Goal: Information Seeking & Learning: Learn about a topic

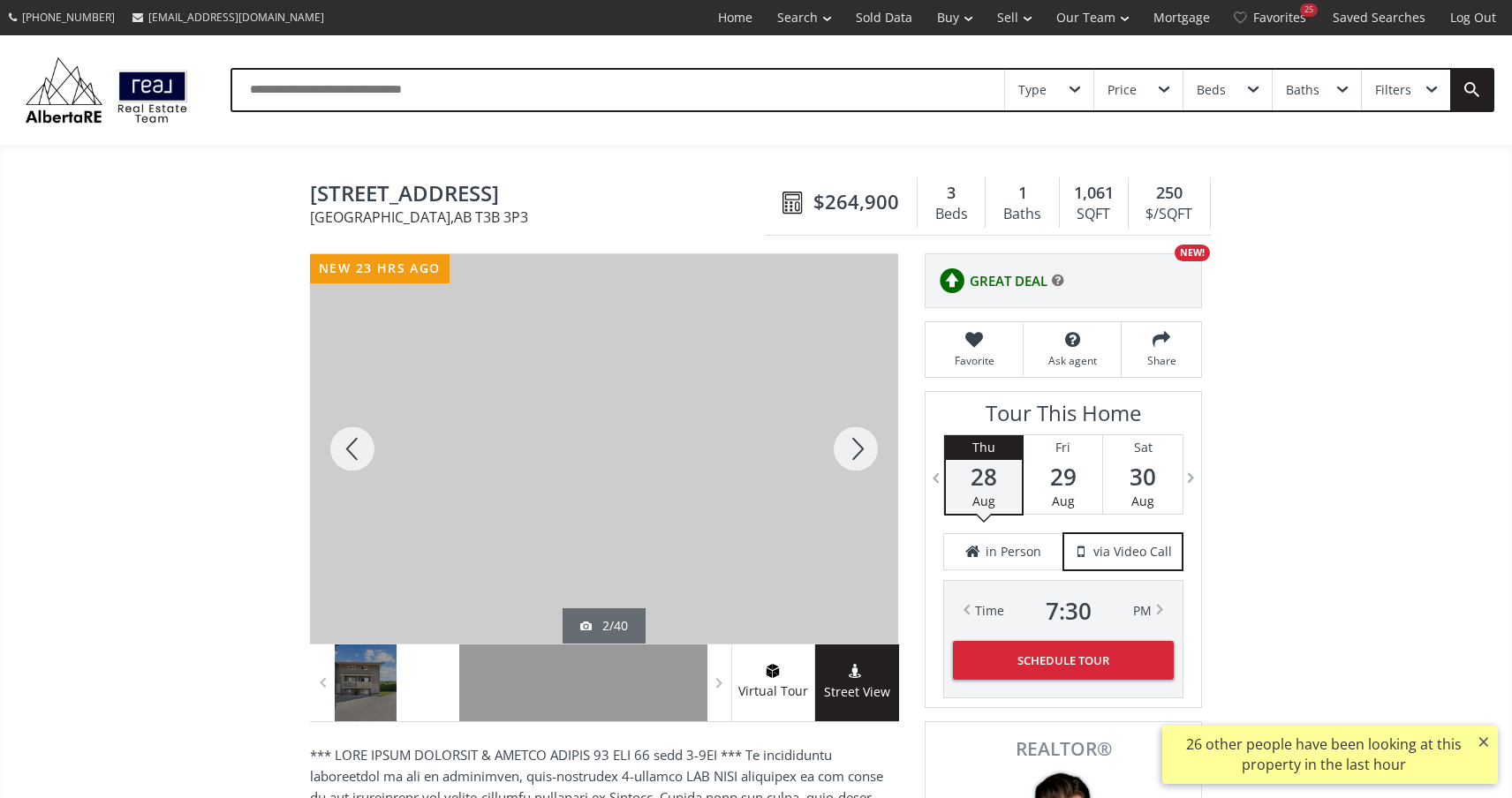
click at [860, 446] on div at bounding box center [856, 449] width 85 height 389
click at [861, 446] on div at bounding box center [856, 449] width 85 height 389
click at [861, 448] on div at bounding box center [856, 449] width 85 height 389
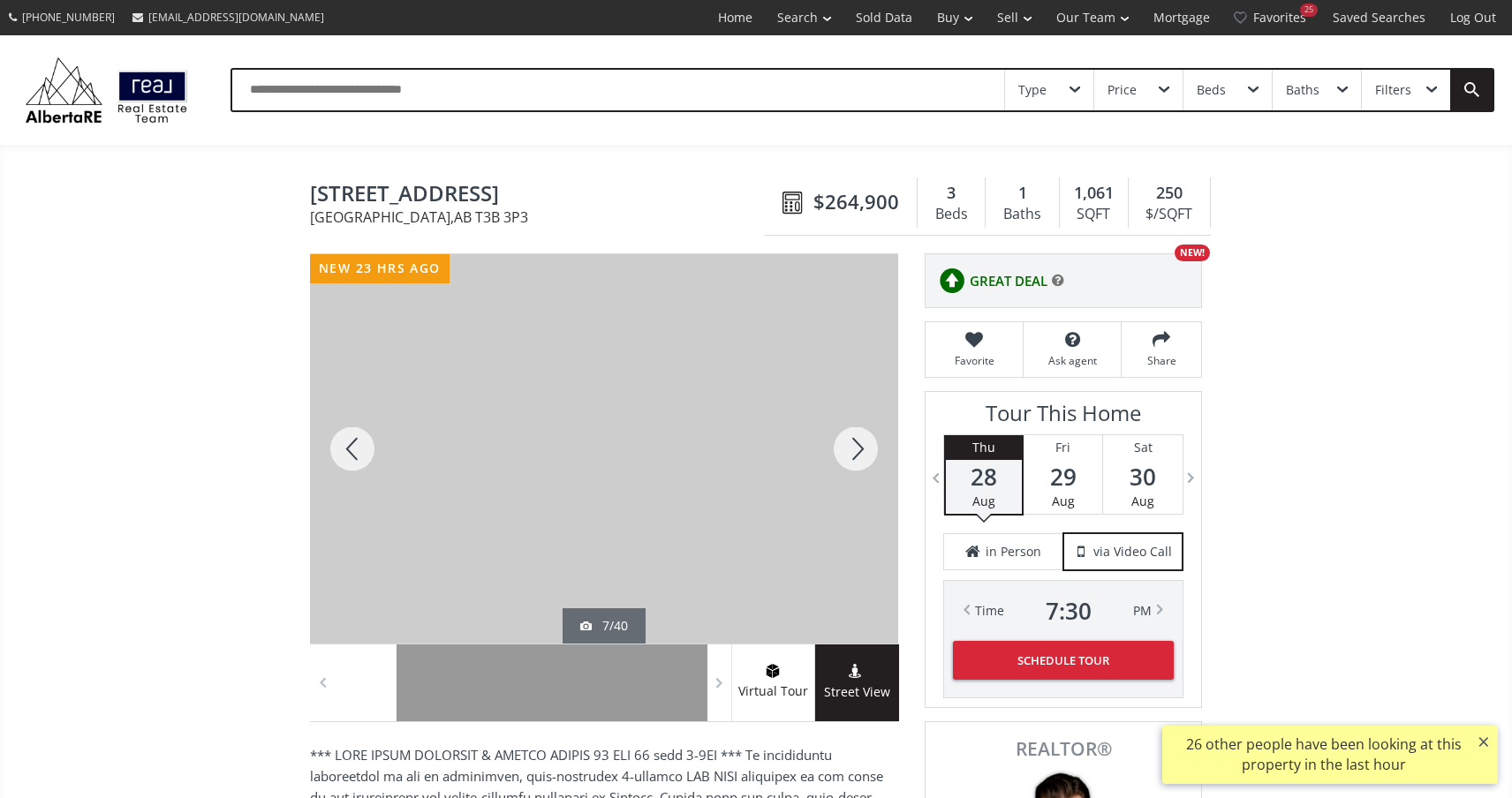
click at [861, 448] on div at bounding box center [856, 449] width 85 height 389
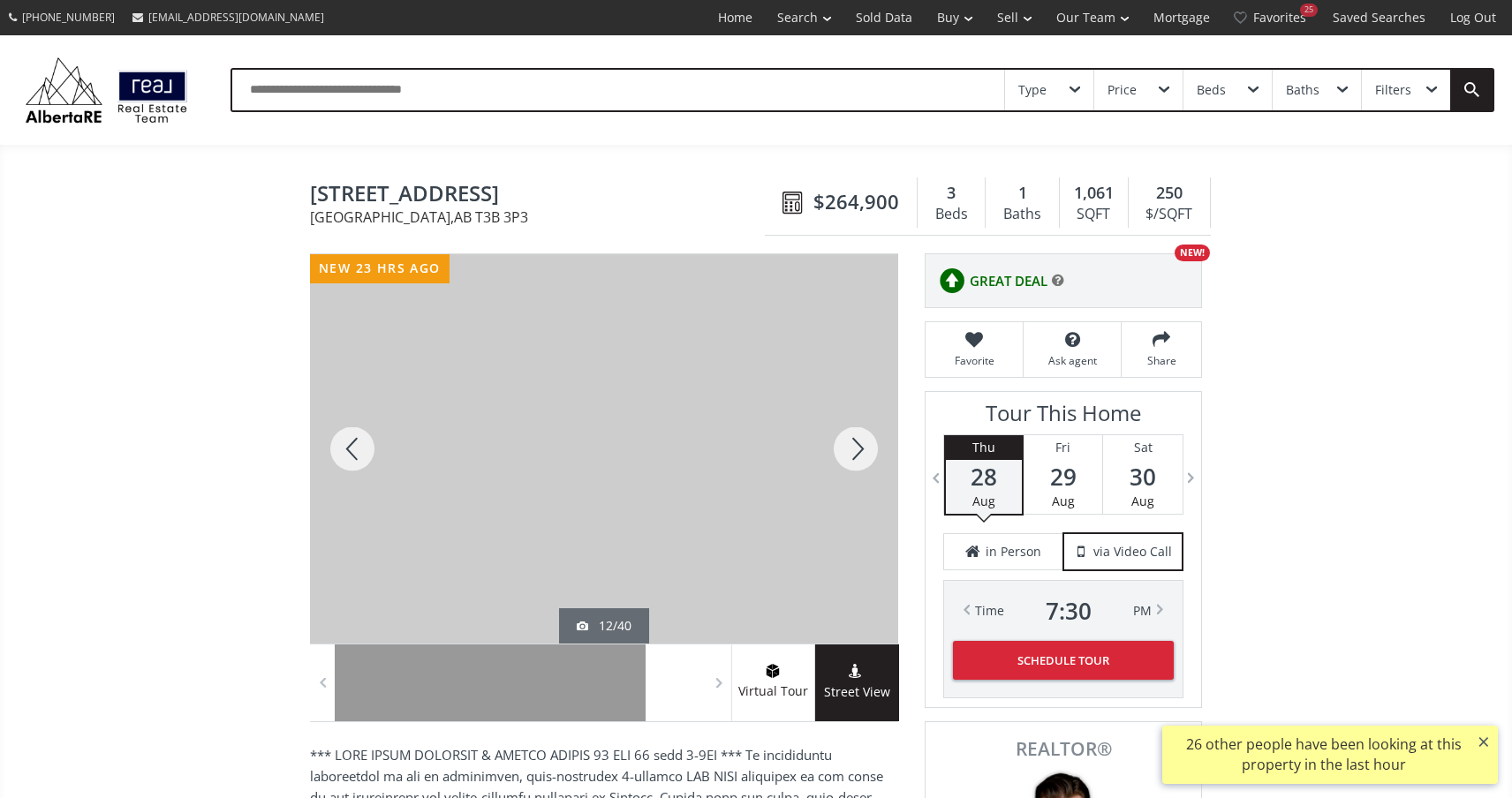
click at [861, 448] on div at bounding box center [856, 449] width 85 height 389
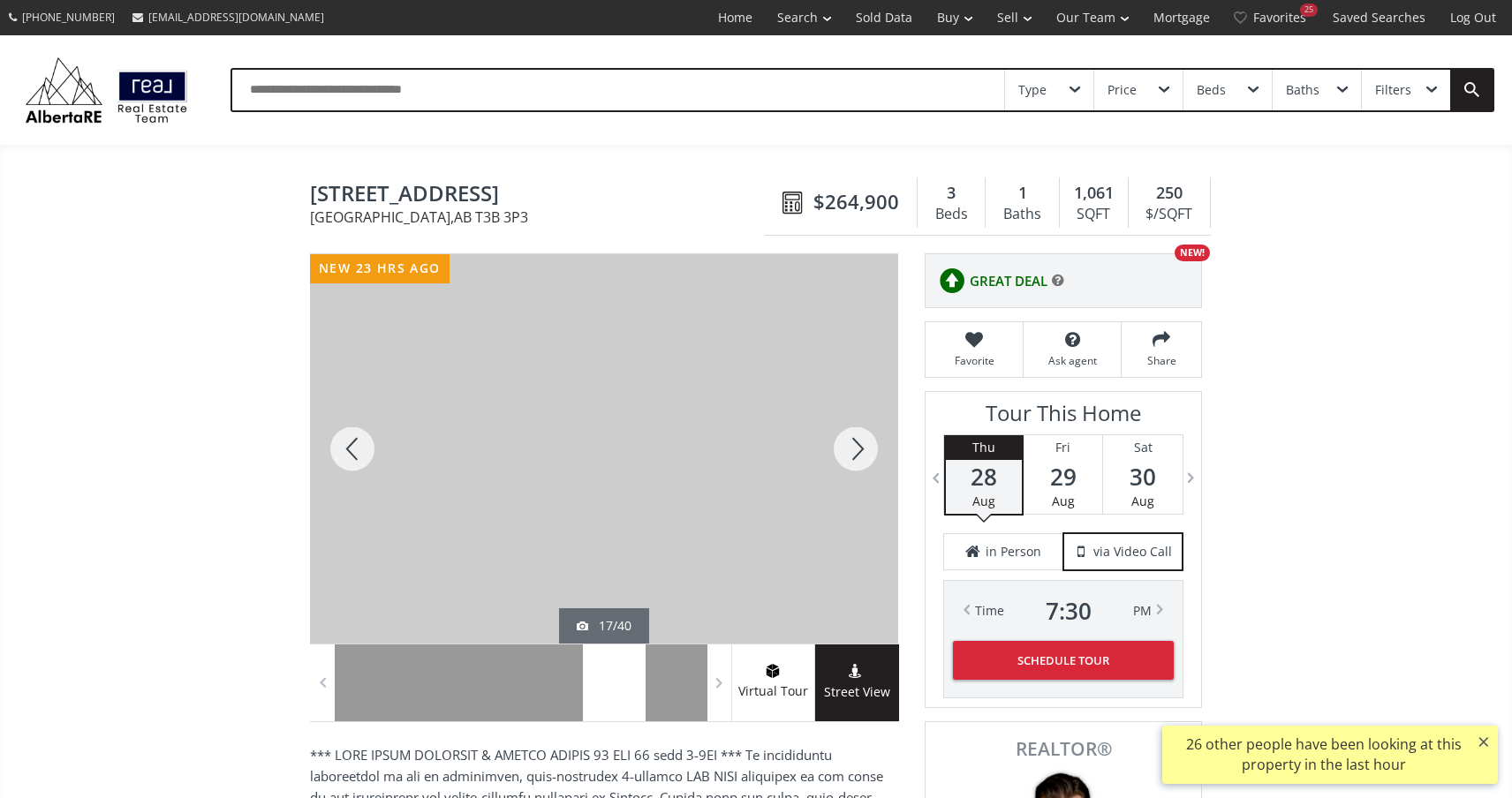
click at [861, 448] on div at bounding box center [856, 449] width 85 height 389
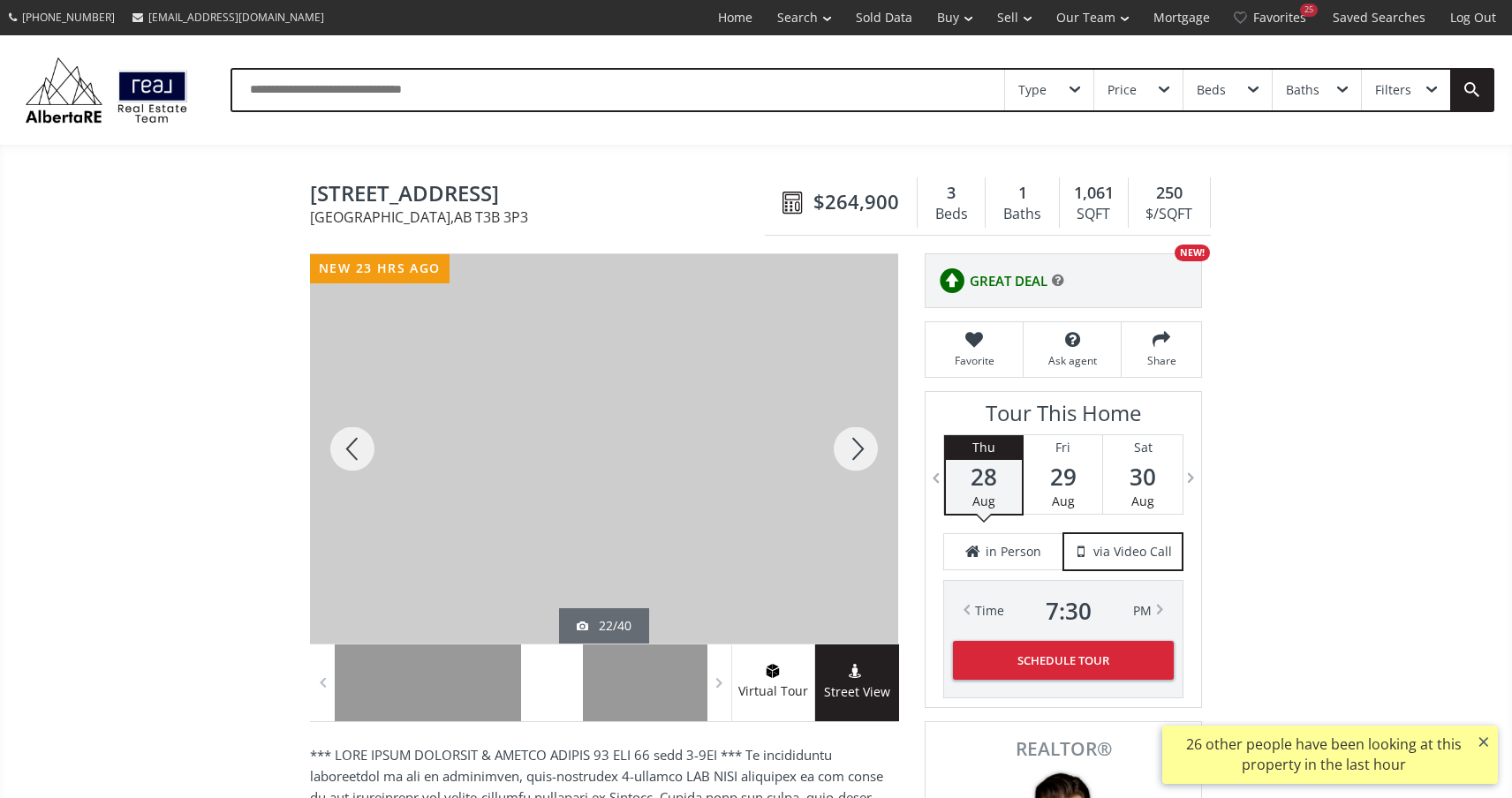
click at [861, 448] on div at bounding box center [856, 449] width 85 height 389
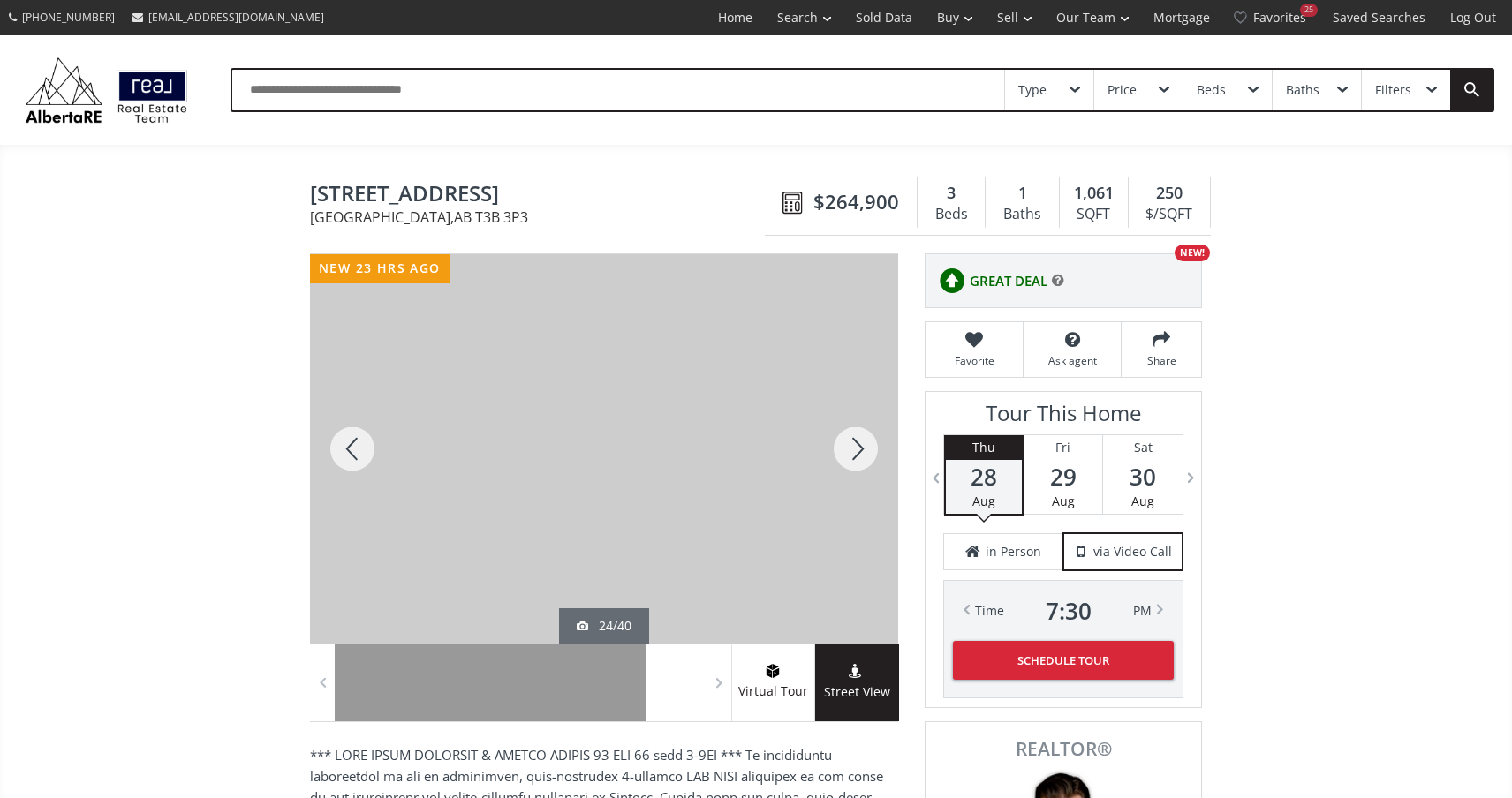
click at [861, 448] on div at bounding box center [856, 449] width 85 height 389
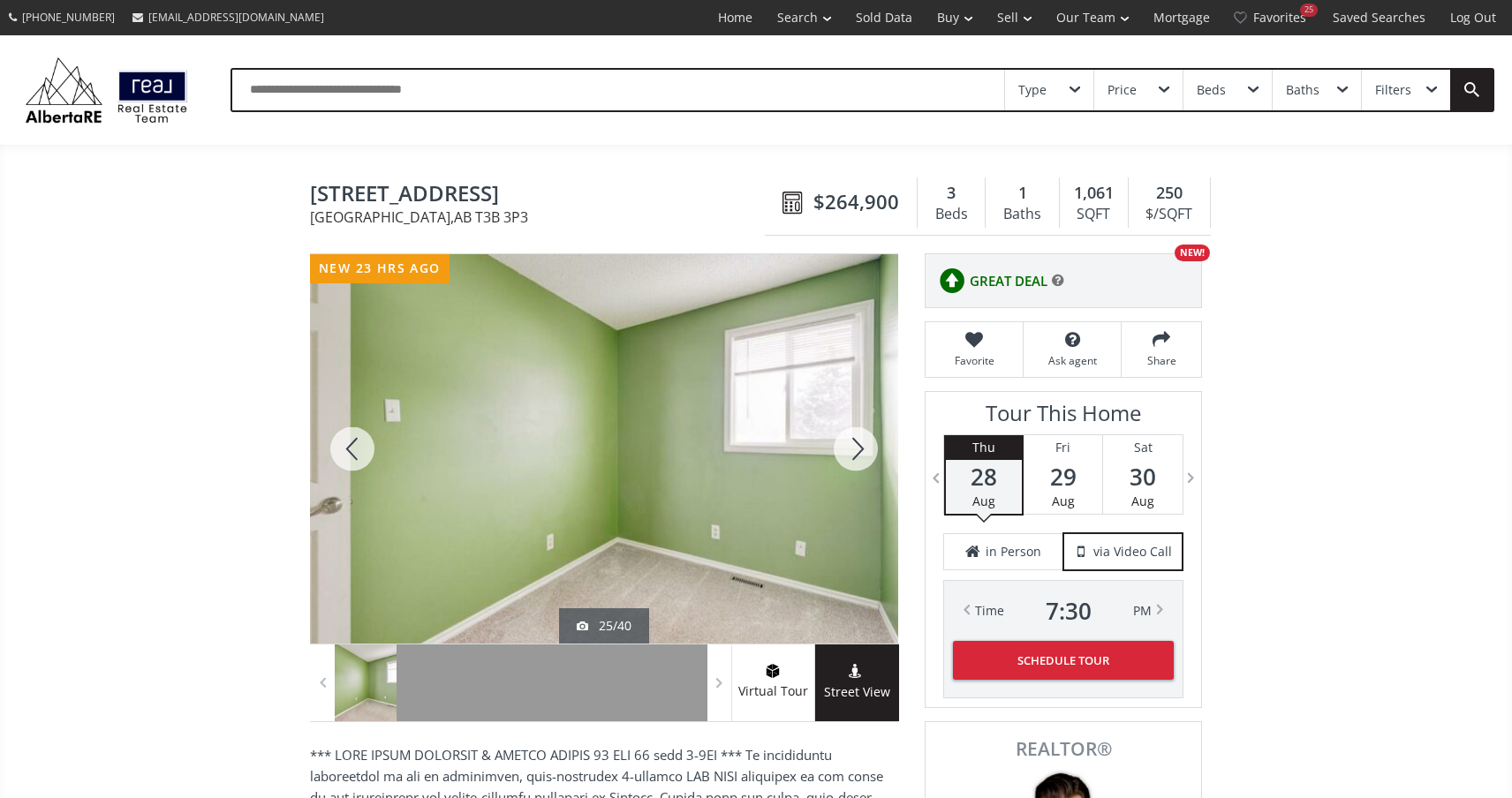
click at [861, 448] on div at bounding box center [856, 449] width 85 height 389
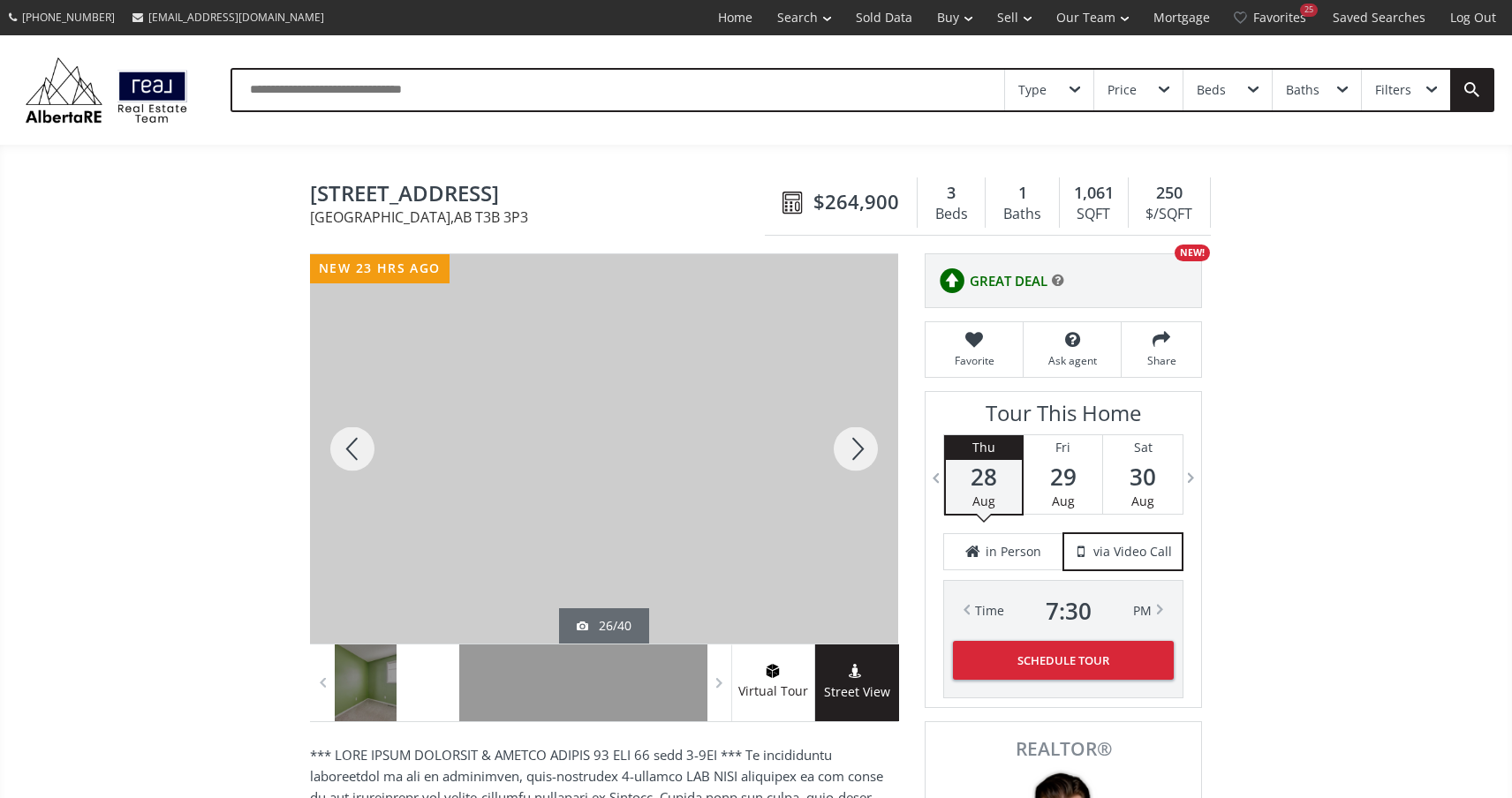
click at [861, 448] on div at bounding box center [856, 449] width 85 height 389
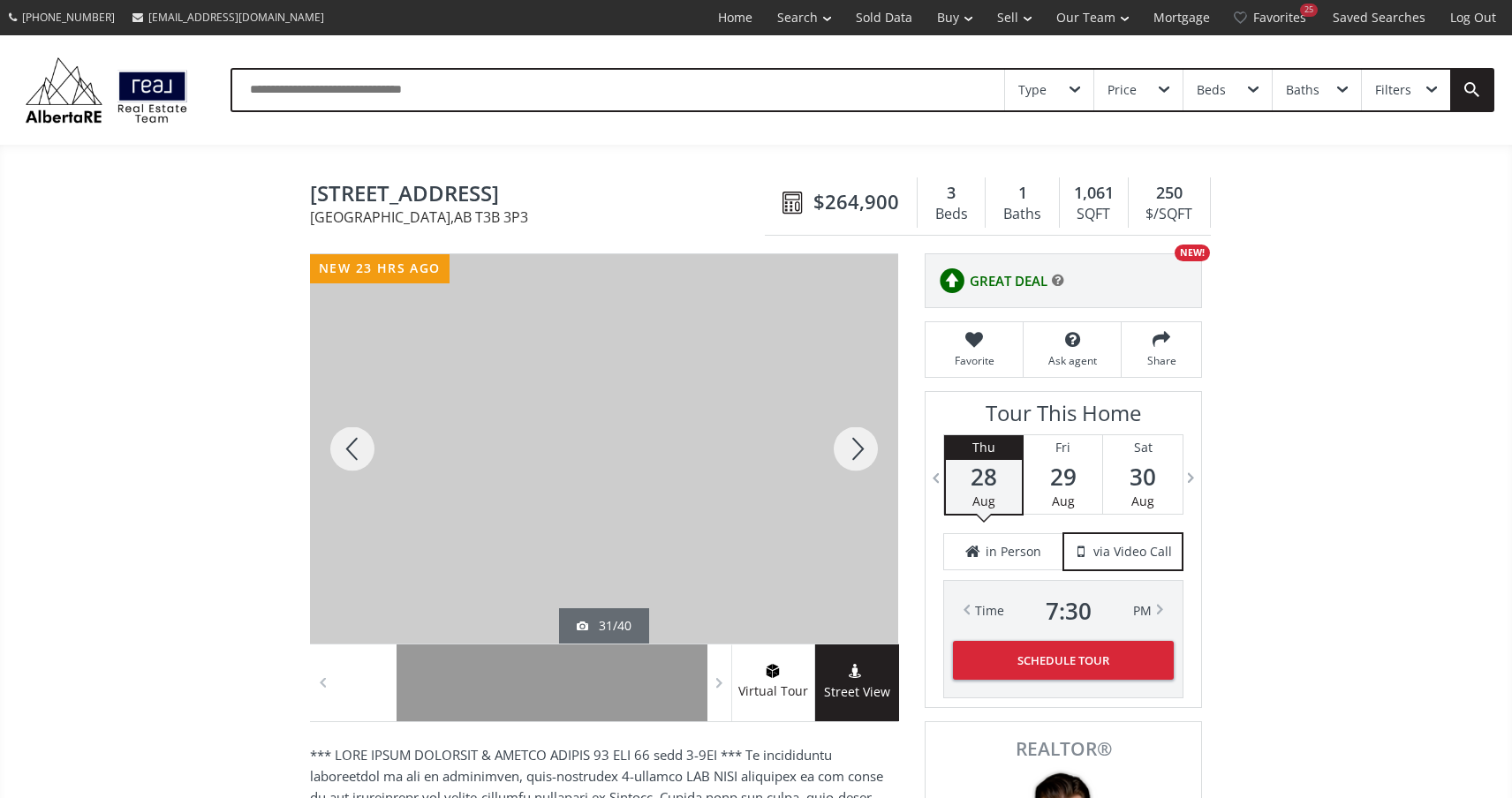
click at [861, 448] on div at bounding box center [856, 449] width 85 height 389
click at [367, 453] on div at bounding box center [352, 449] width 85 height 389
click at [853, 442] on div at bounding box center [856, 449] width 85 height 389
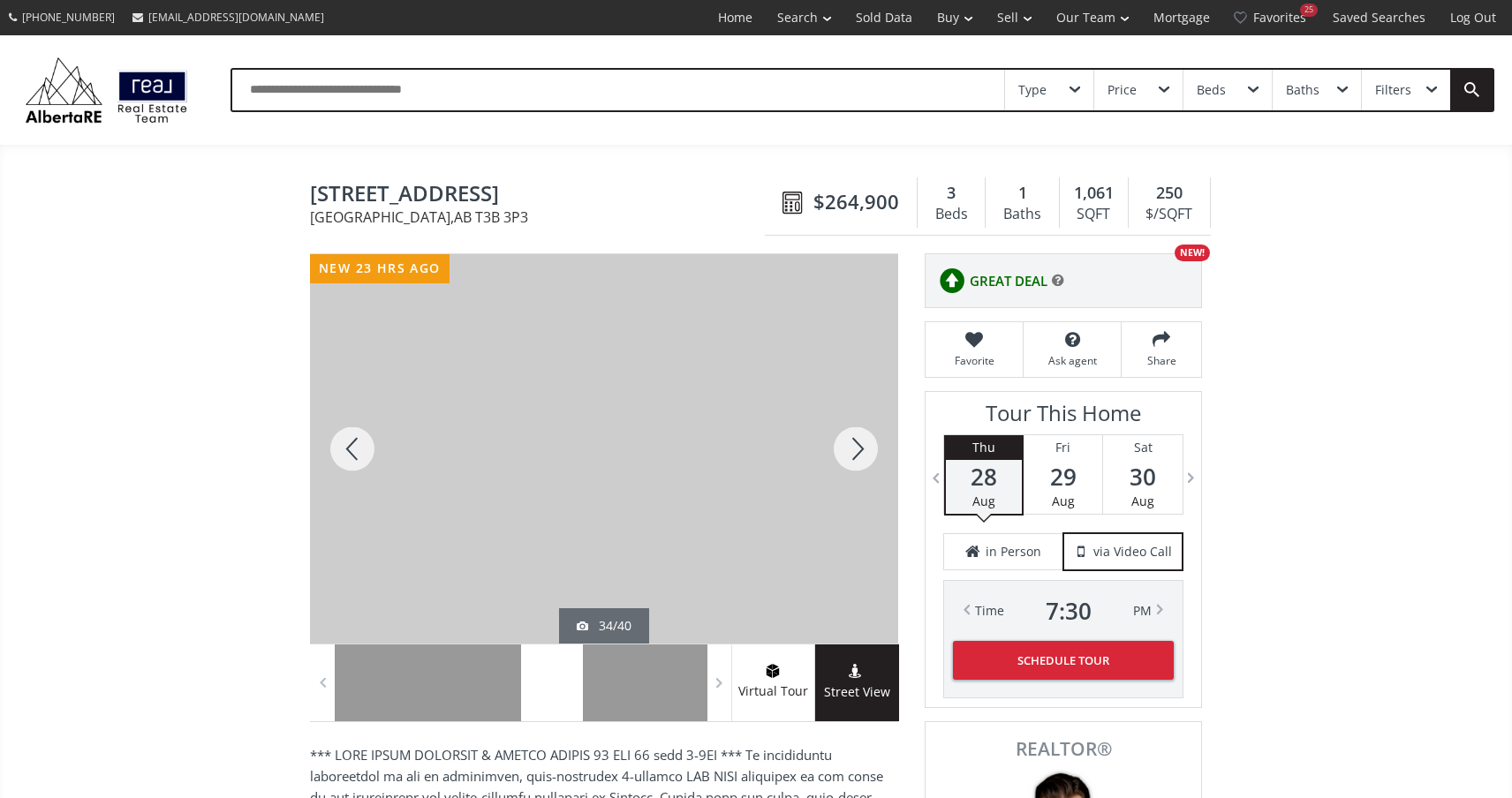
click at [853, 442] on div at bounding box center [856, 449] width 85 height 389
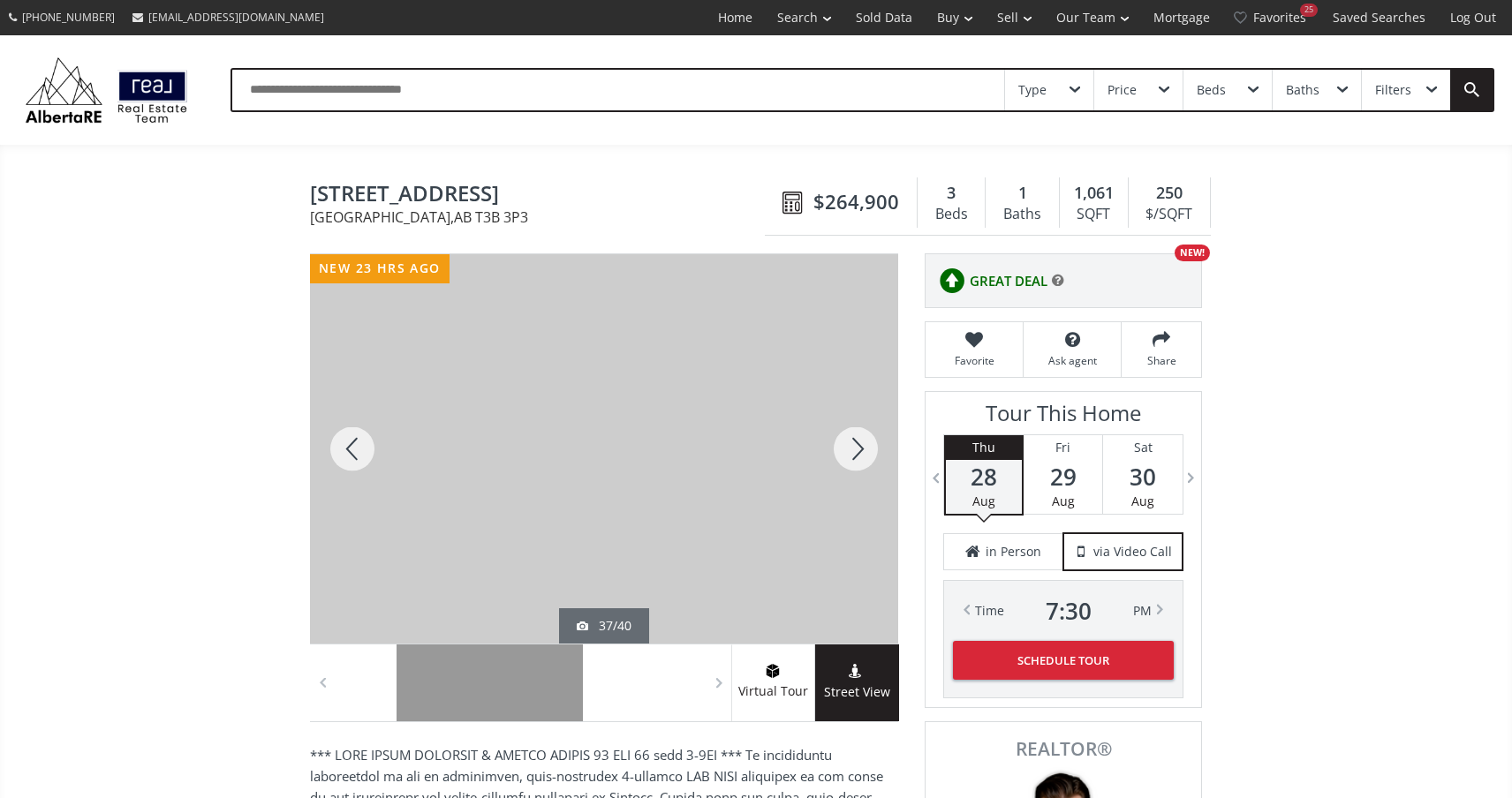
click at [853, 442] on div at bounding box center [856, 449] width 85 height 389
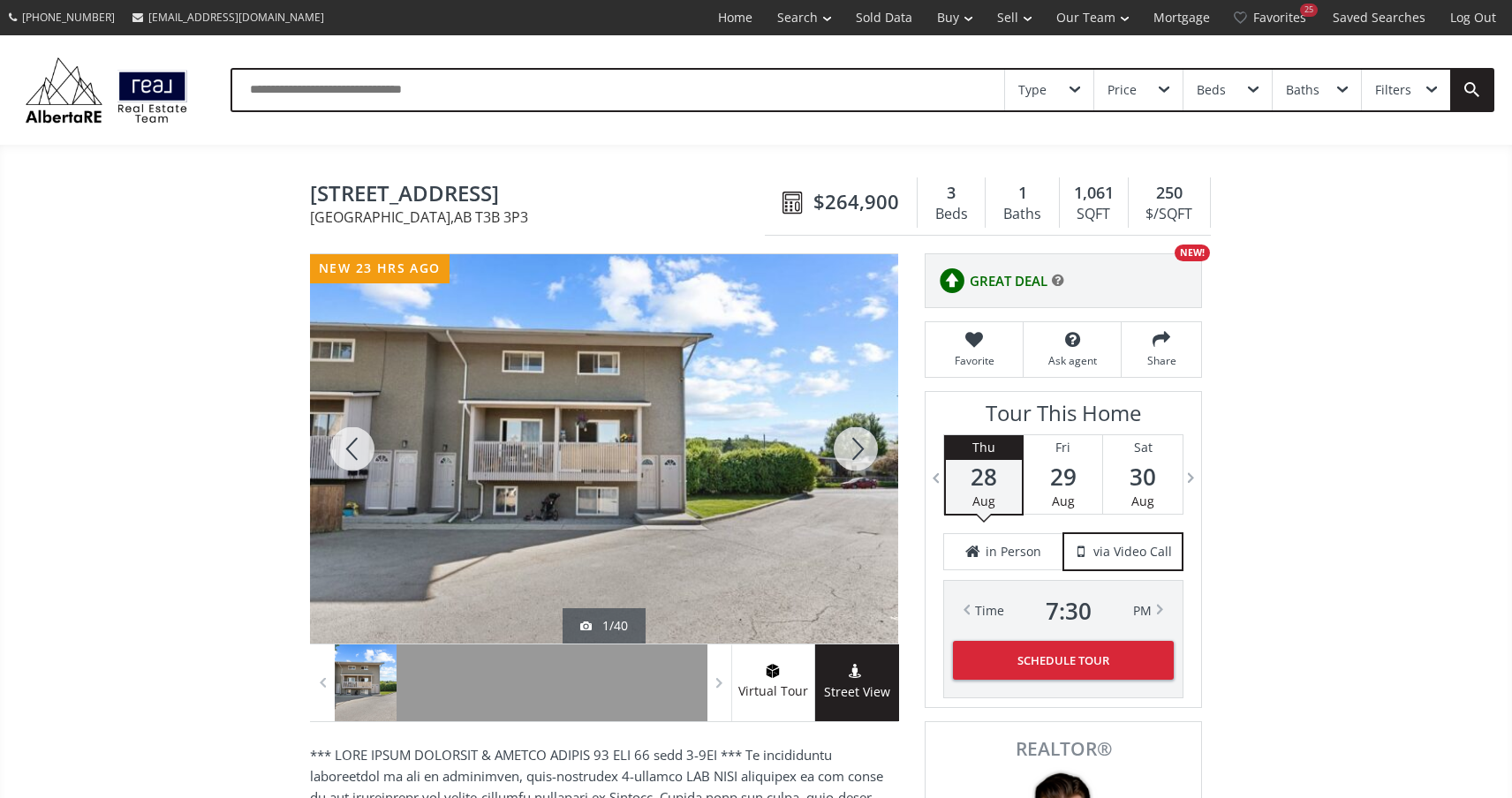
click at [853, 443] on div at bounding box center [856, 449] width 85 height 389
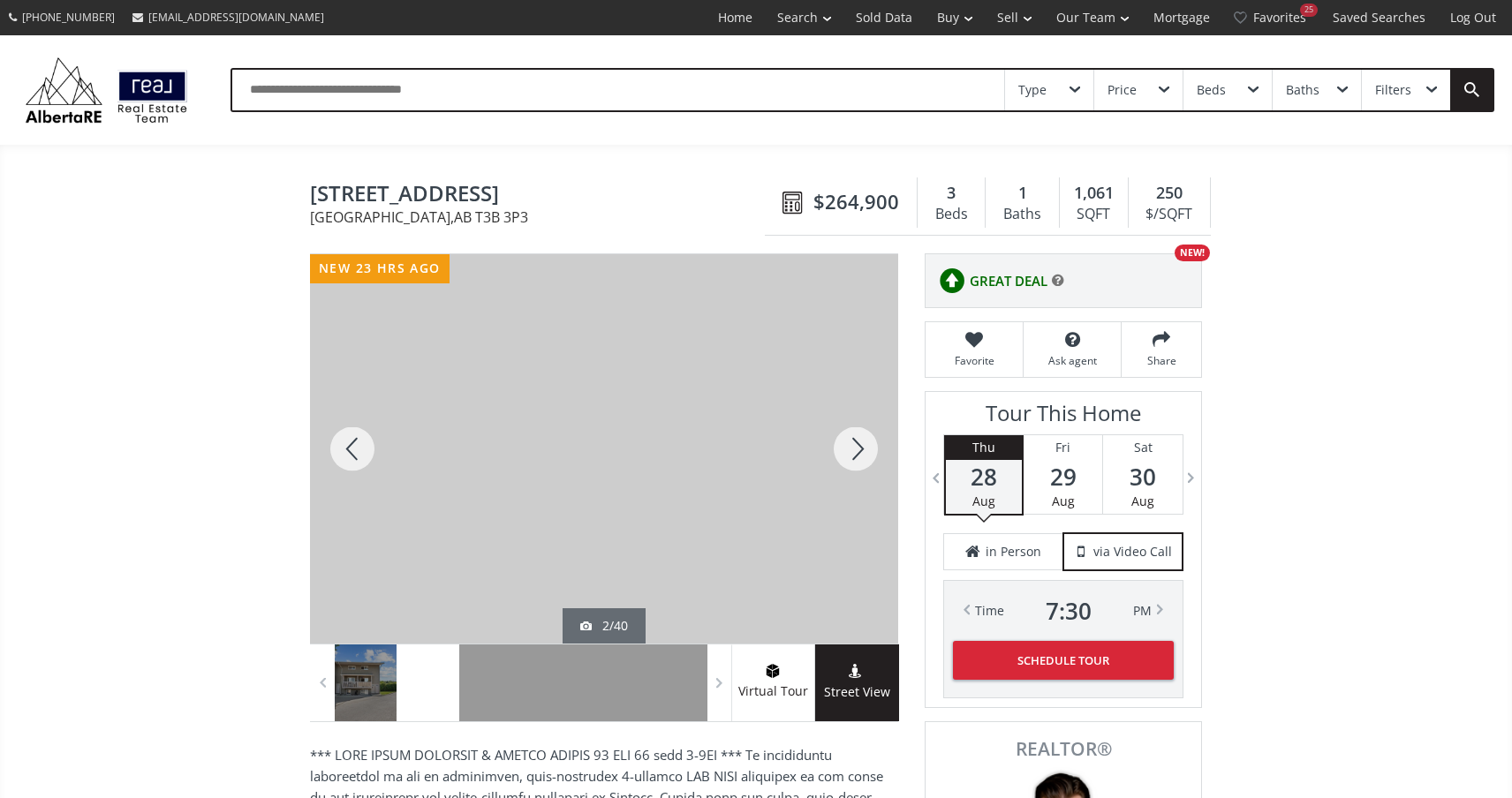
click at [855, 194] on span "$264,900" at bounding box center [857, 201] width 86 height 27
click at [799, 200] on icon at bounding box center [793, 203] width 22 height 23
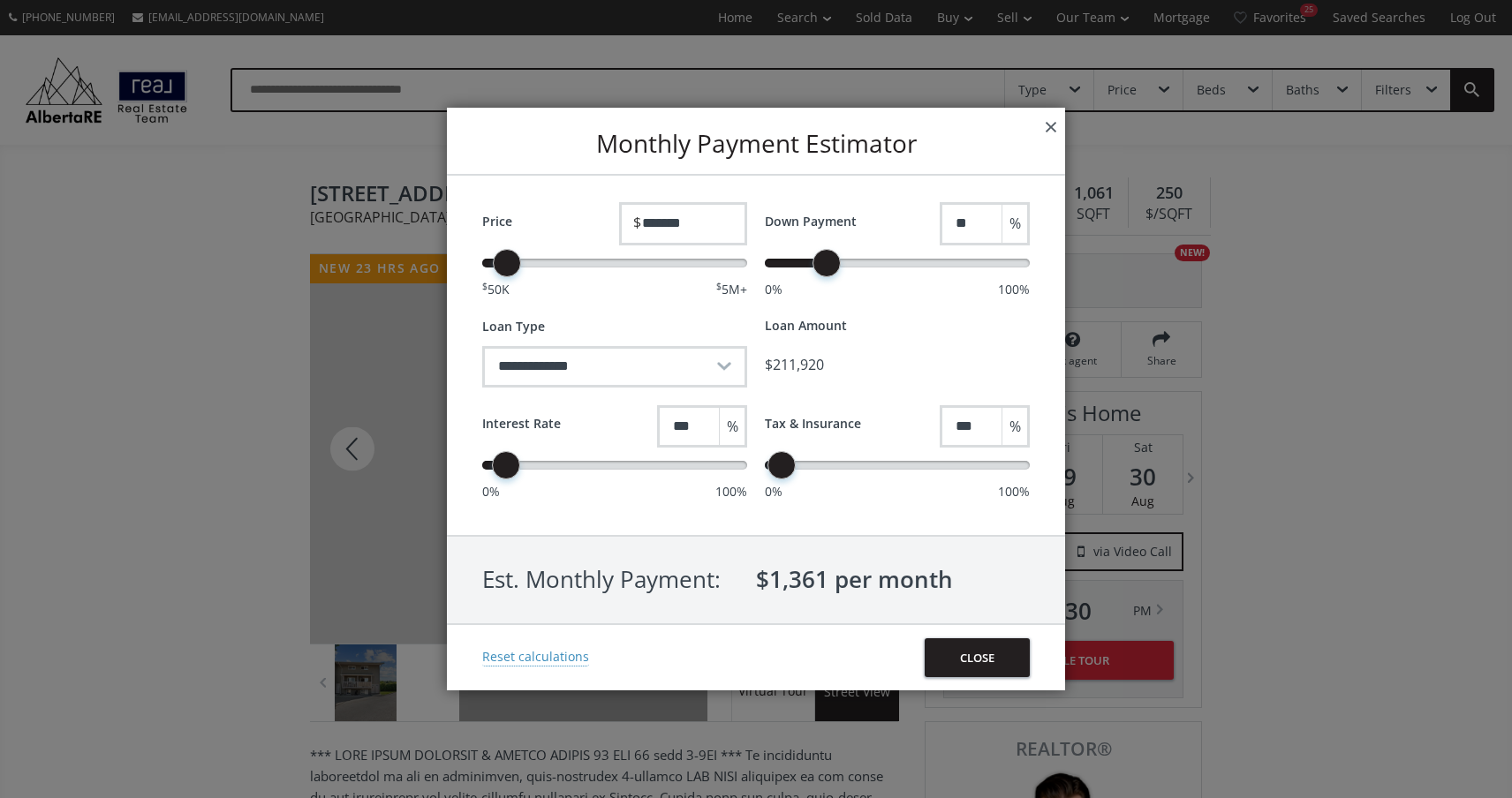
click at [1047, 135] on button "×" at bounding box center [1051, 126] width 28 height 37
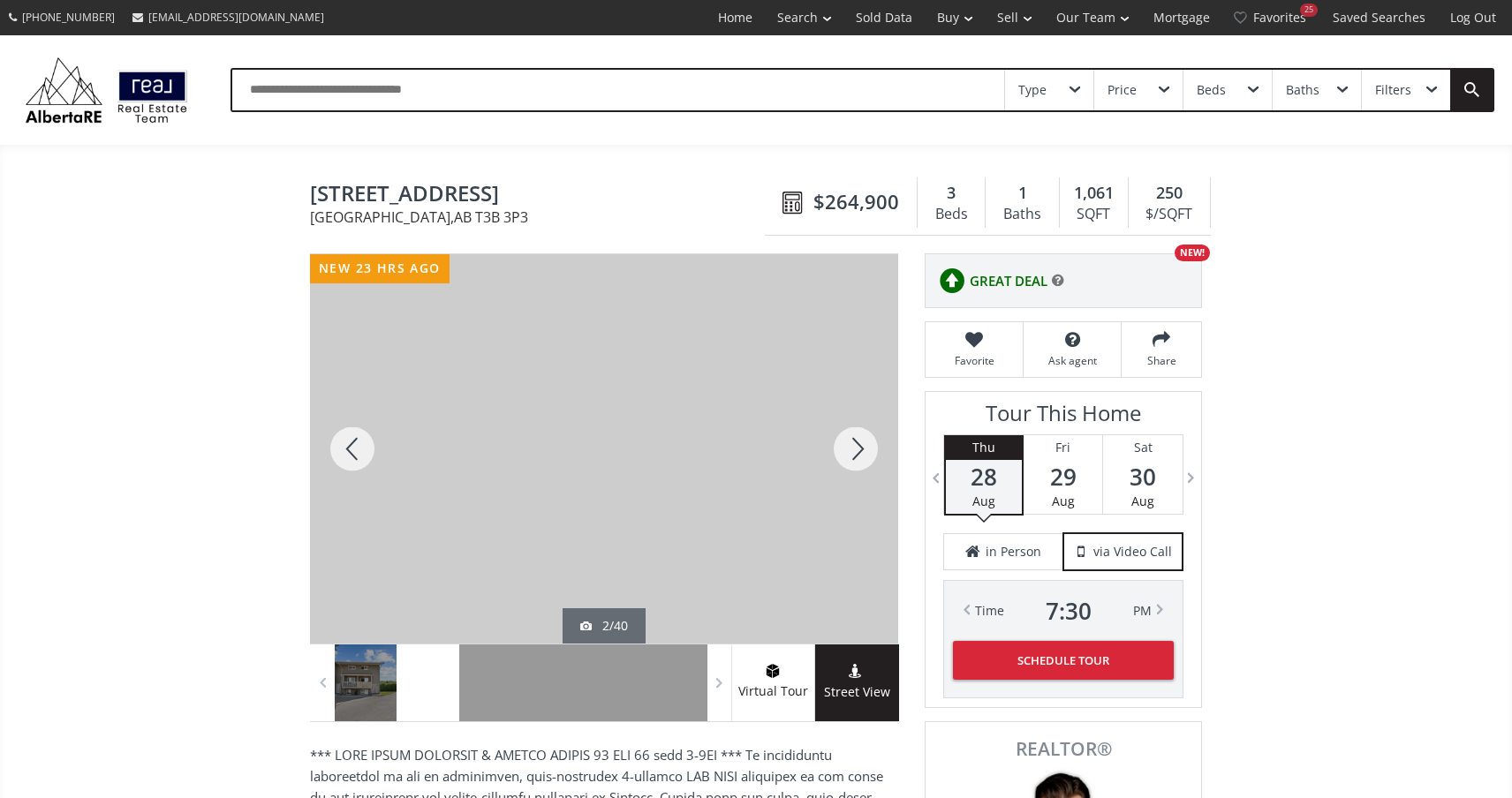
scroll to position [-3, 0]
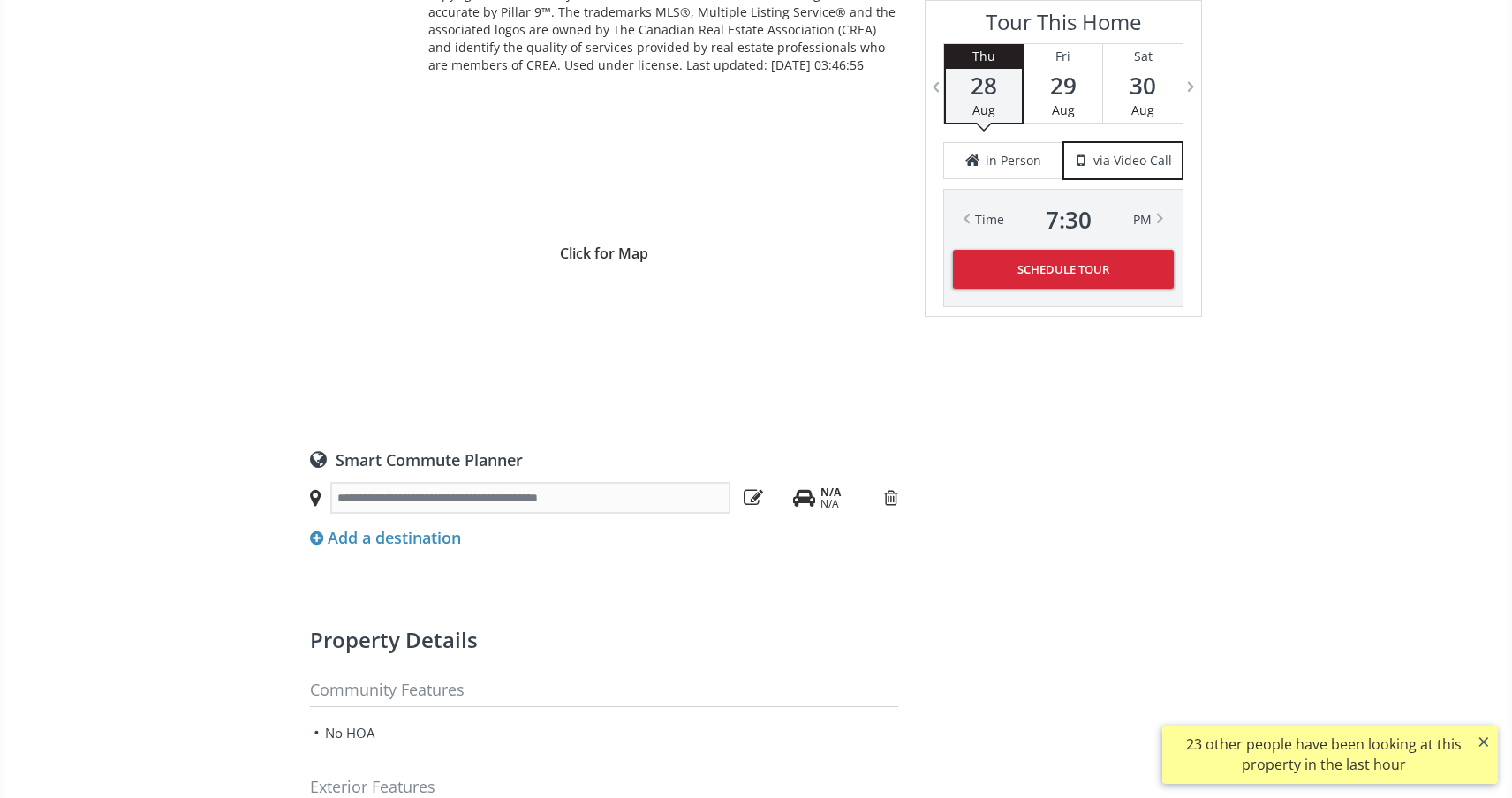
scroll to position [1362, 0]
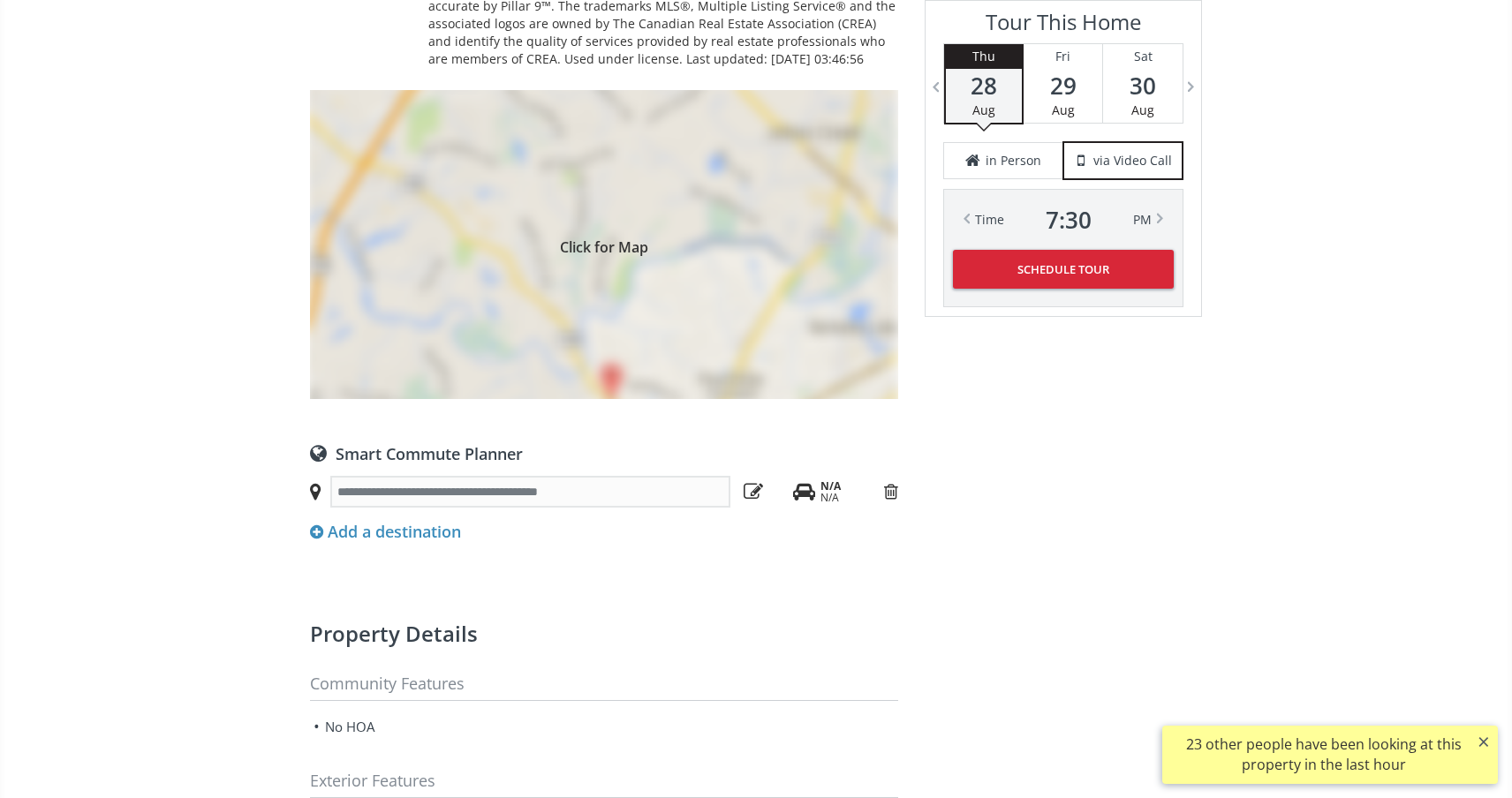
click at [618, 392] on div "Click for Map" at bounding box center [603, 244] width 589 height 309
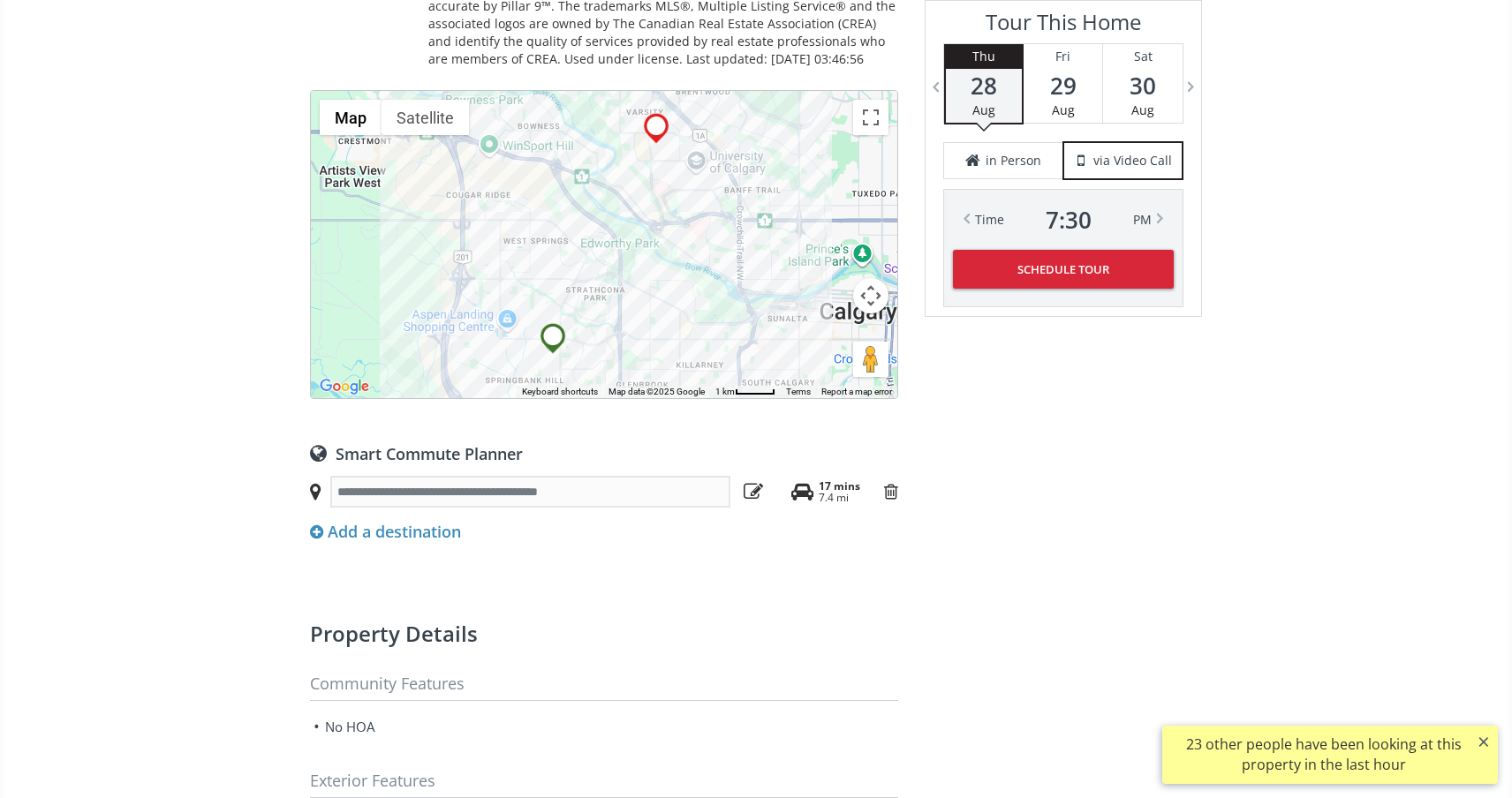
click at [869, 313] on button "Map camera controls" at bounding box center [871, 296] width 36 height 36
click at [831, 357] on button "Zoom out" at bounding box center [827, 341] width 36 height 36
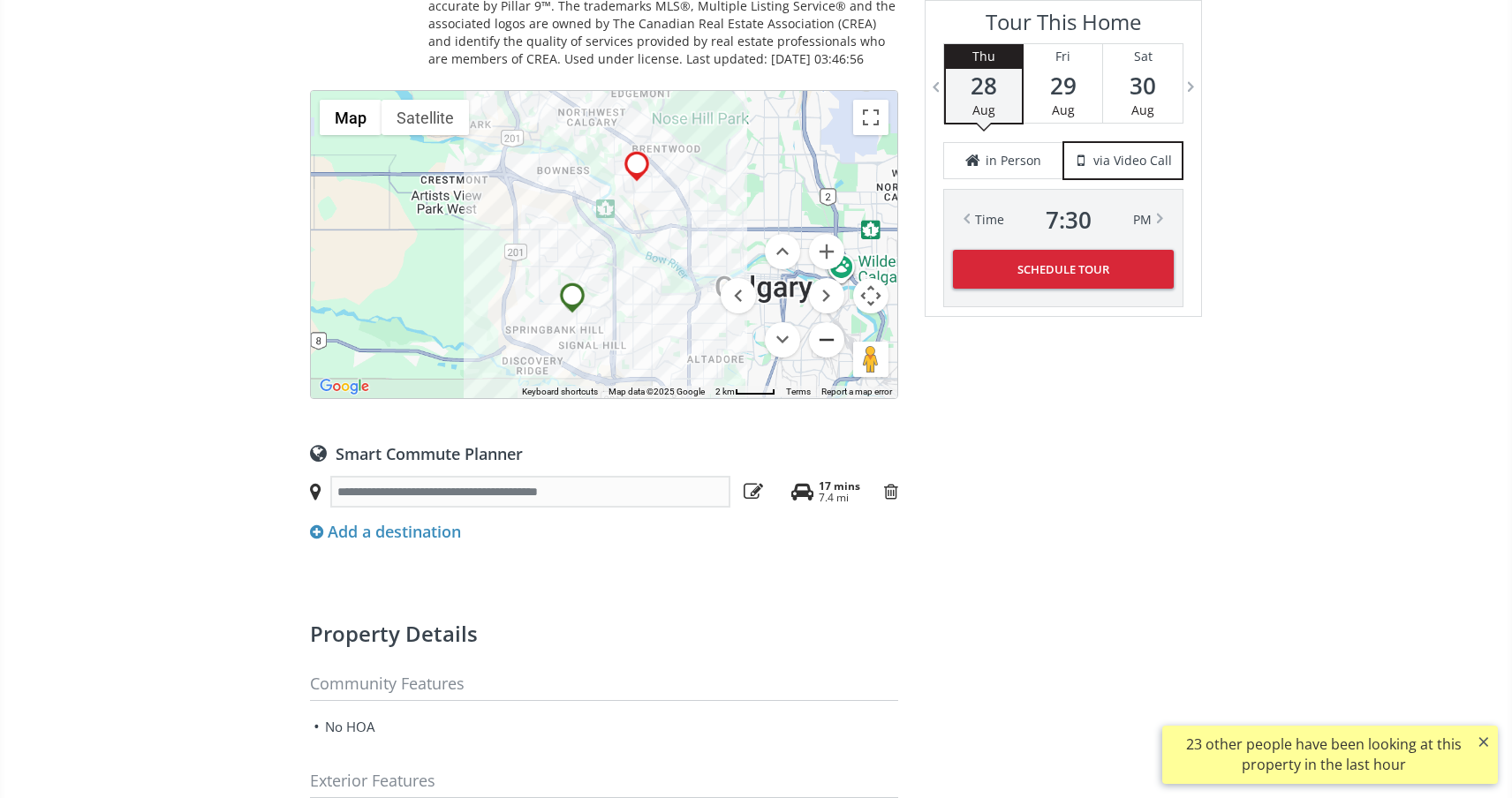
click at [831, 357] on button "Zoom out" at bounding box center [827, 341] width 36 height 36
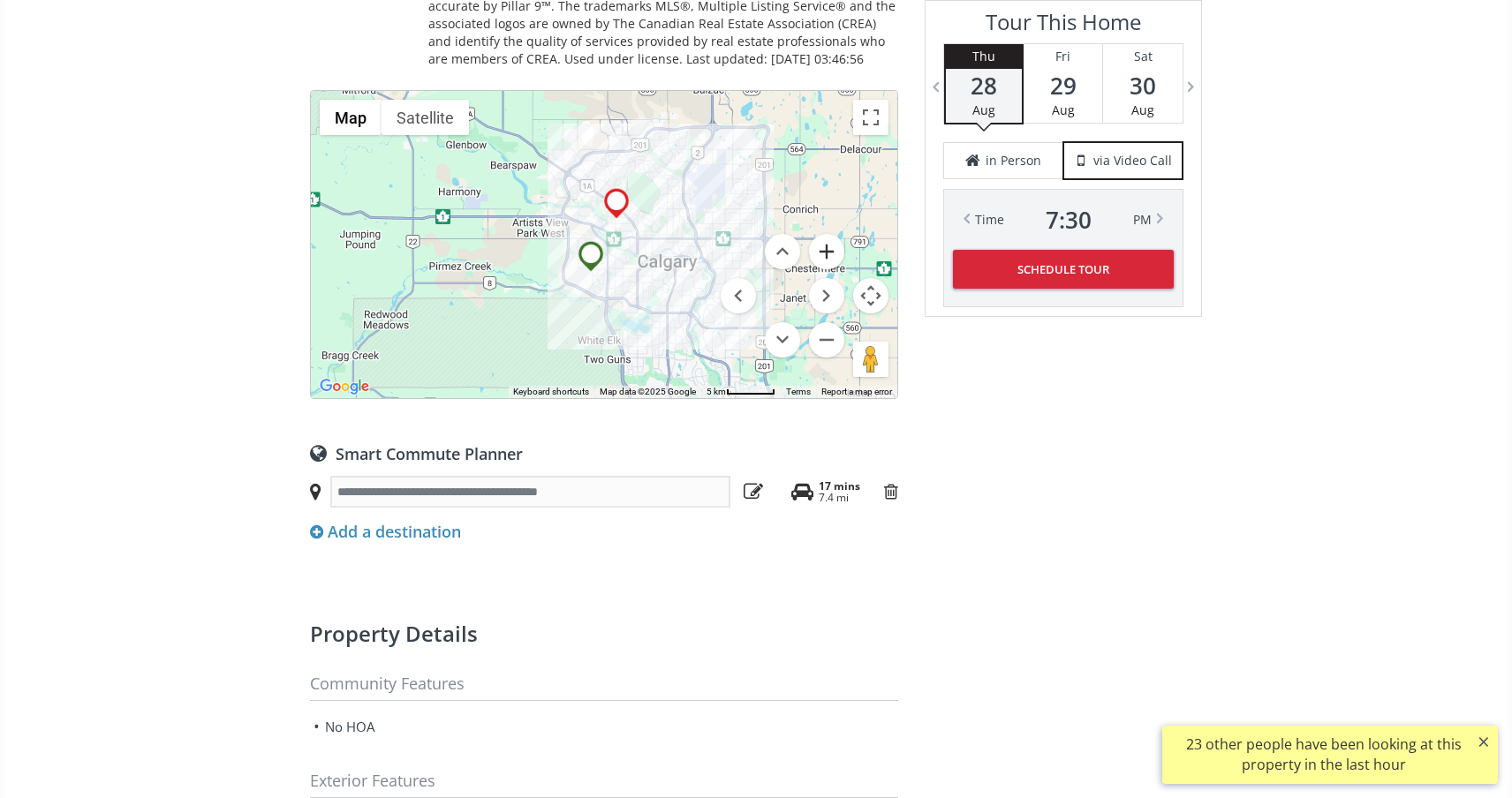
click at [825, 269] on button "Zoom in" at bounding box center [827, 252] width 36 height 36
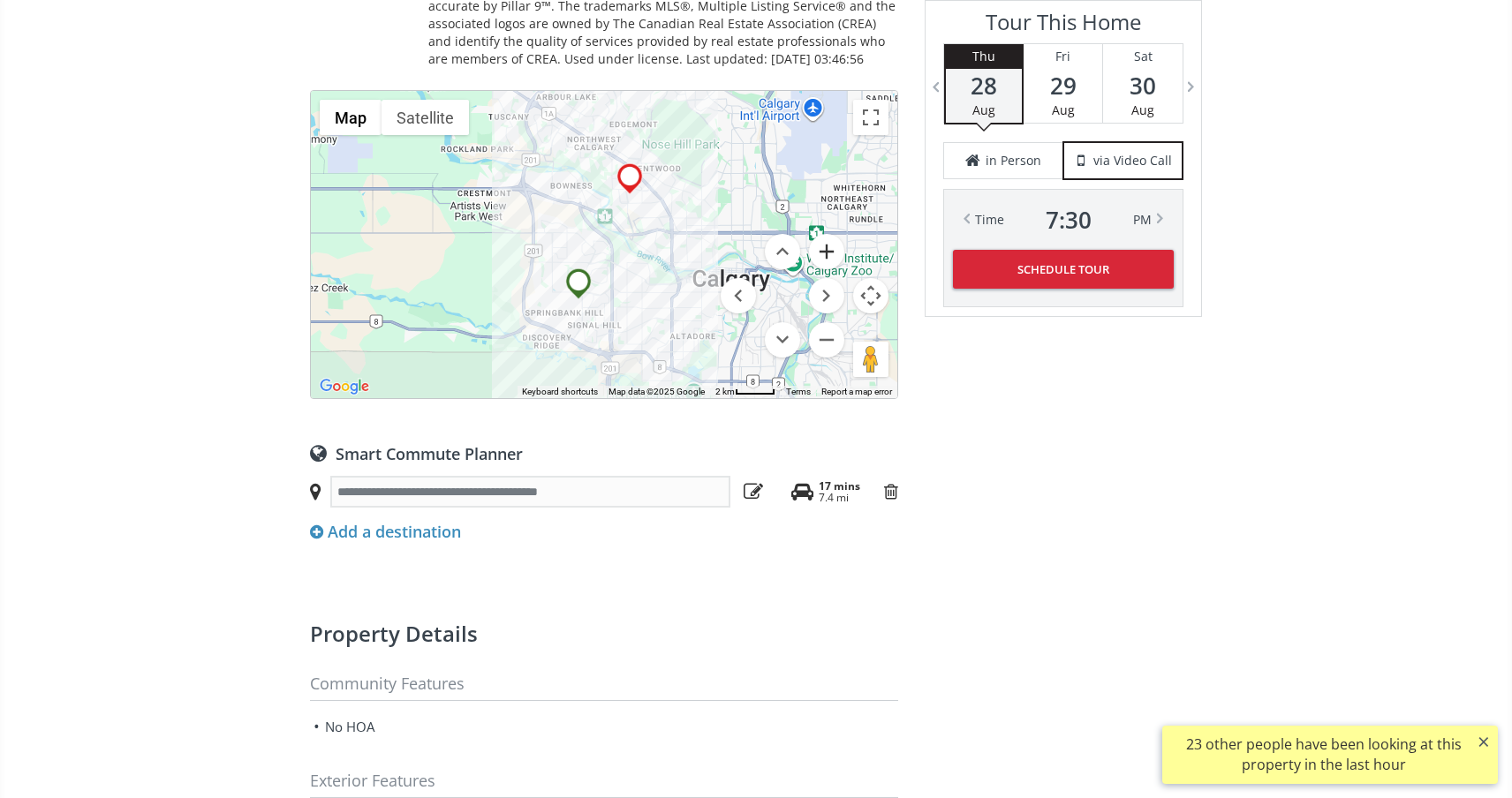
click at [825, 269] on button "Zoom in" at bounding box center [827, 252] width 36 height 36
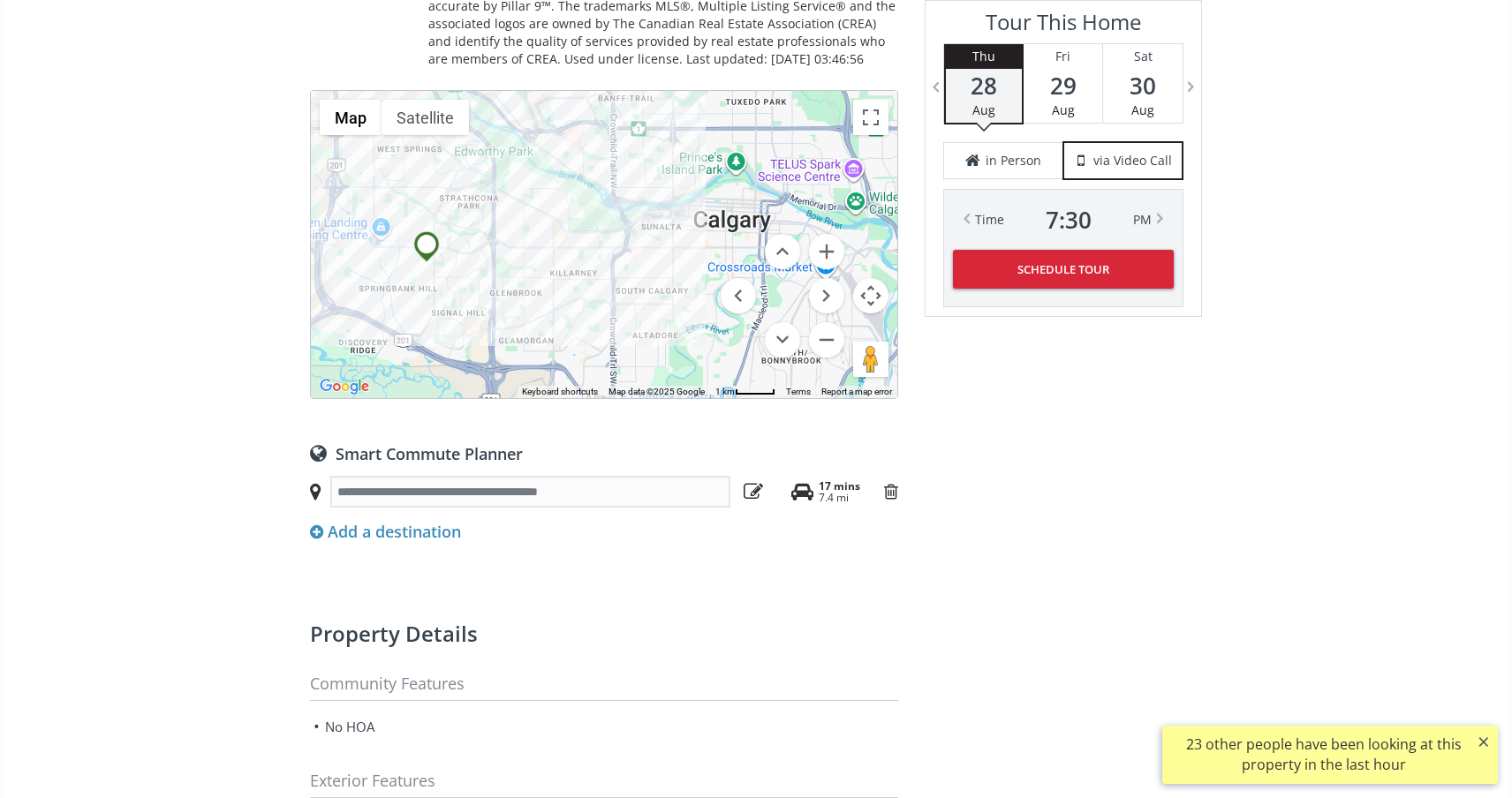
drag, startPoint x: 691, startPoint y: 310, endPoint x: 553, endPoint y: 215, distance: 167.5
click at [553, 215] on div at bounding box center [603, 244] width 587 height 308
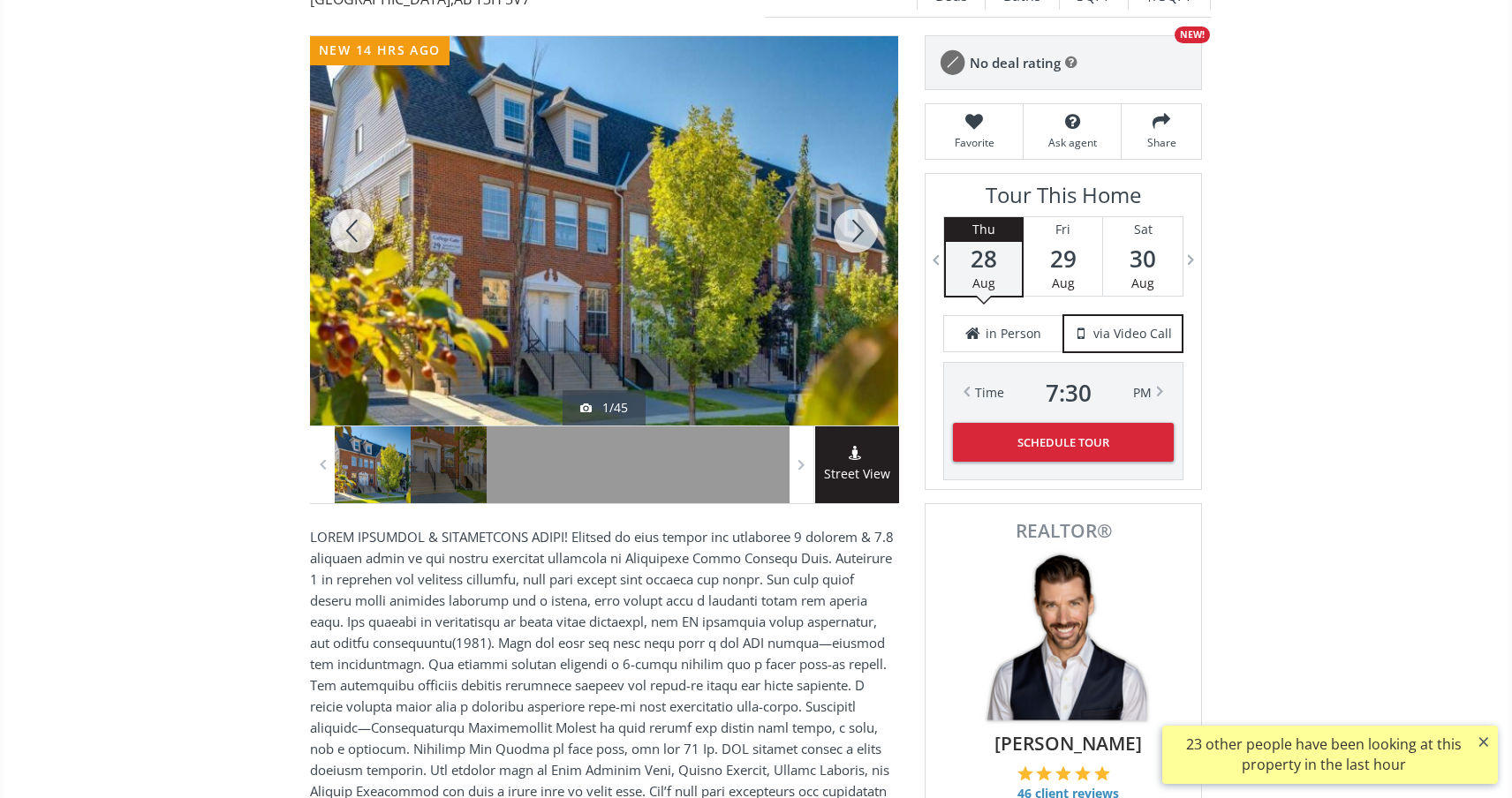
scroll to position [202, 0]
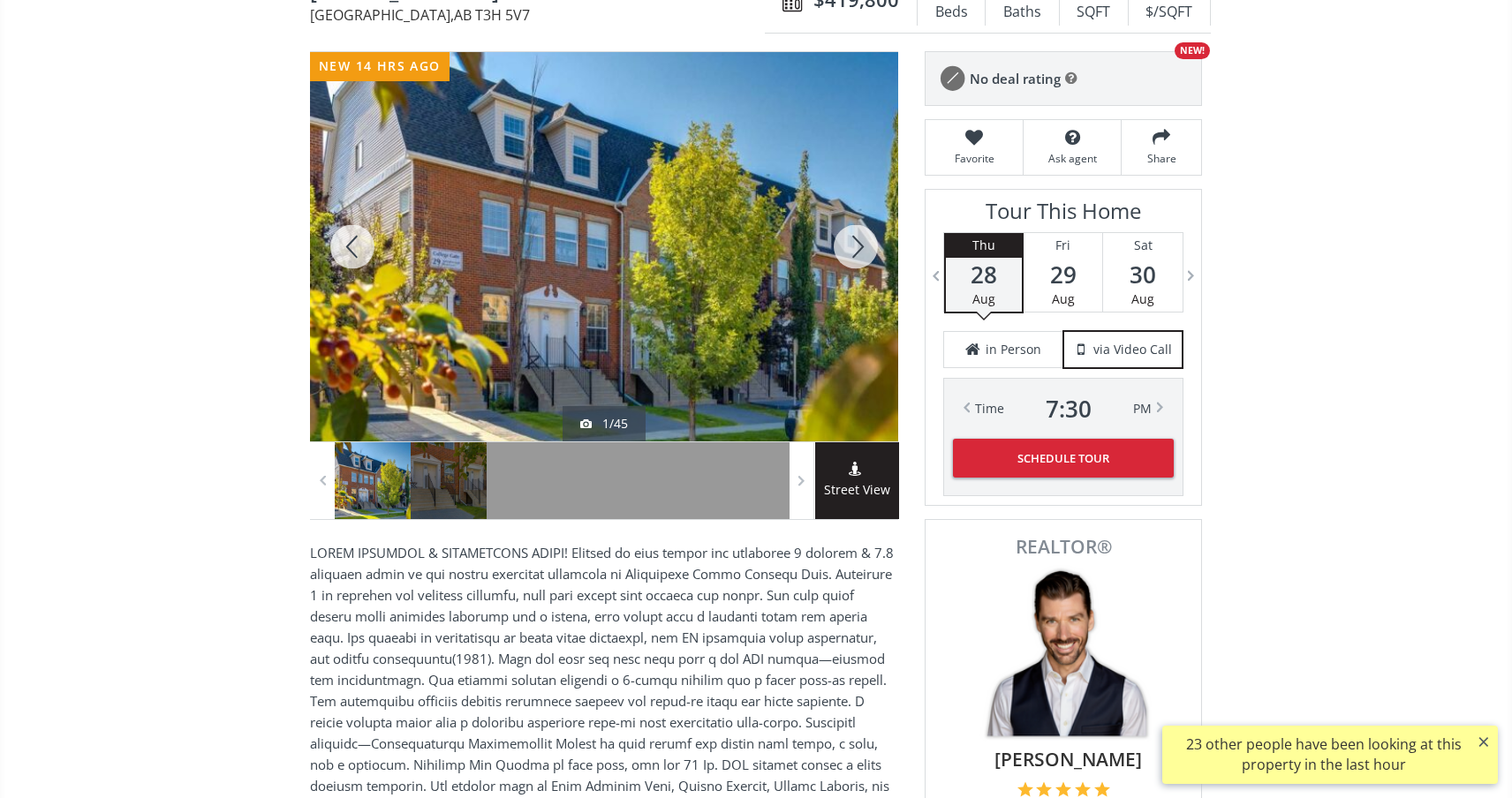
click at [842, 254] on div at bounding box center [856, 247] width 85 height 389
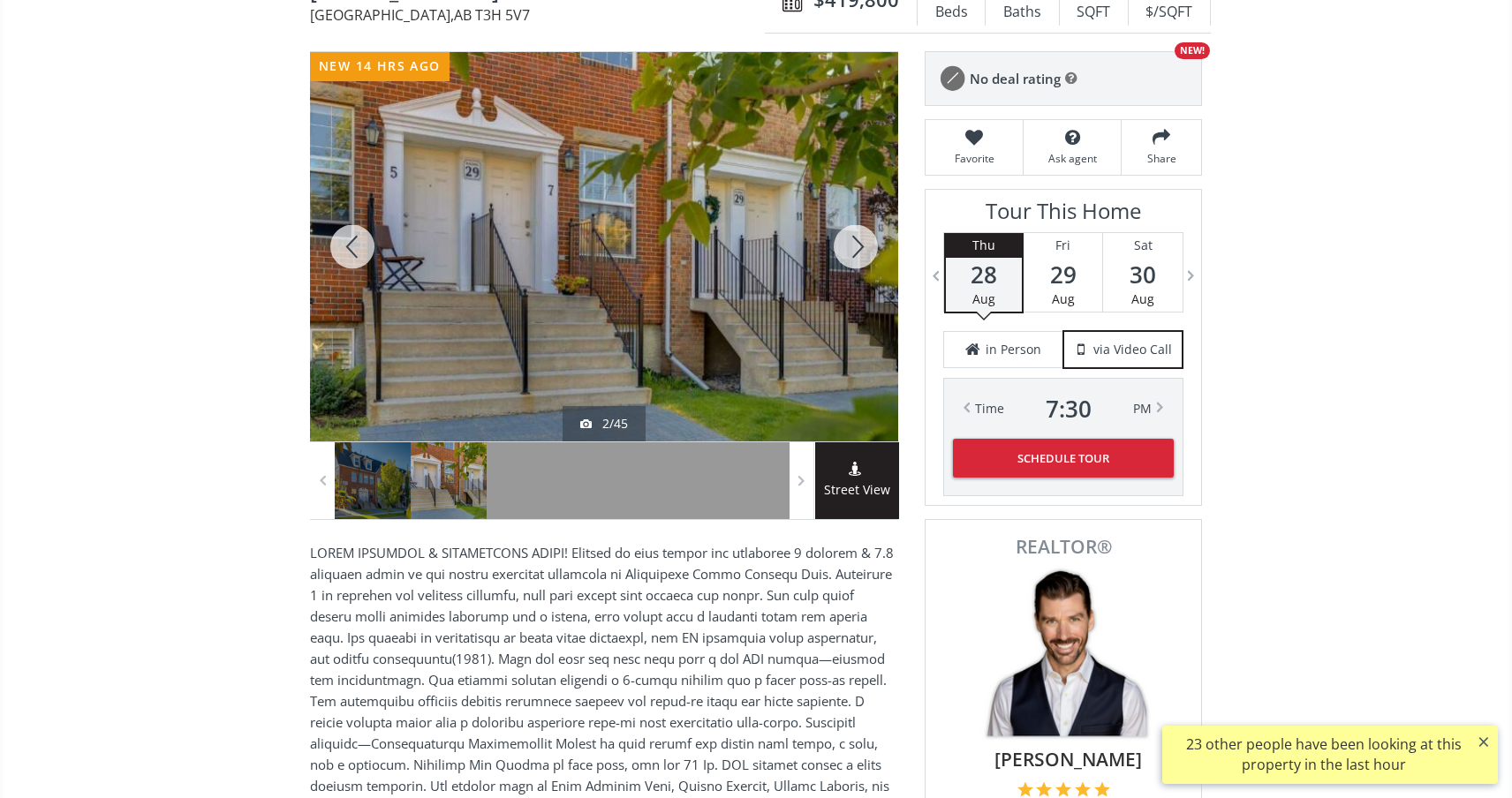
click at [842, 254] on div at bounding box center [856, 247] width 85 height 389
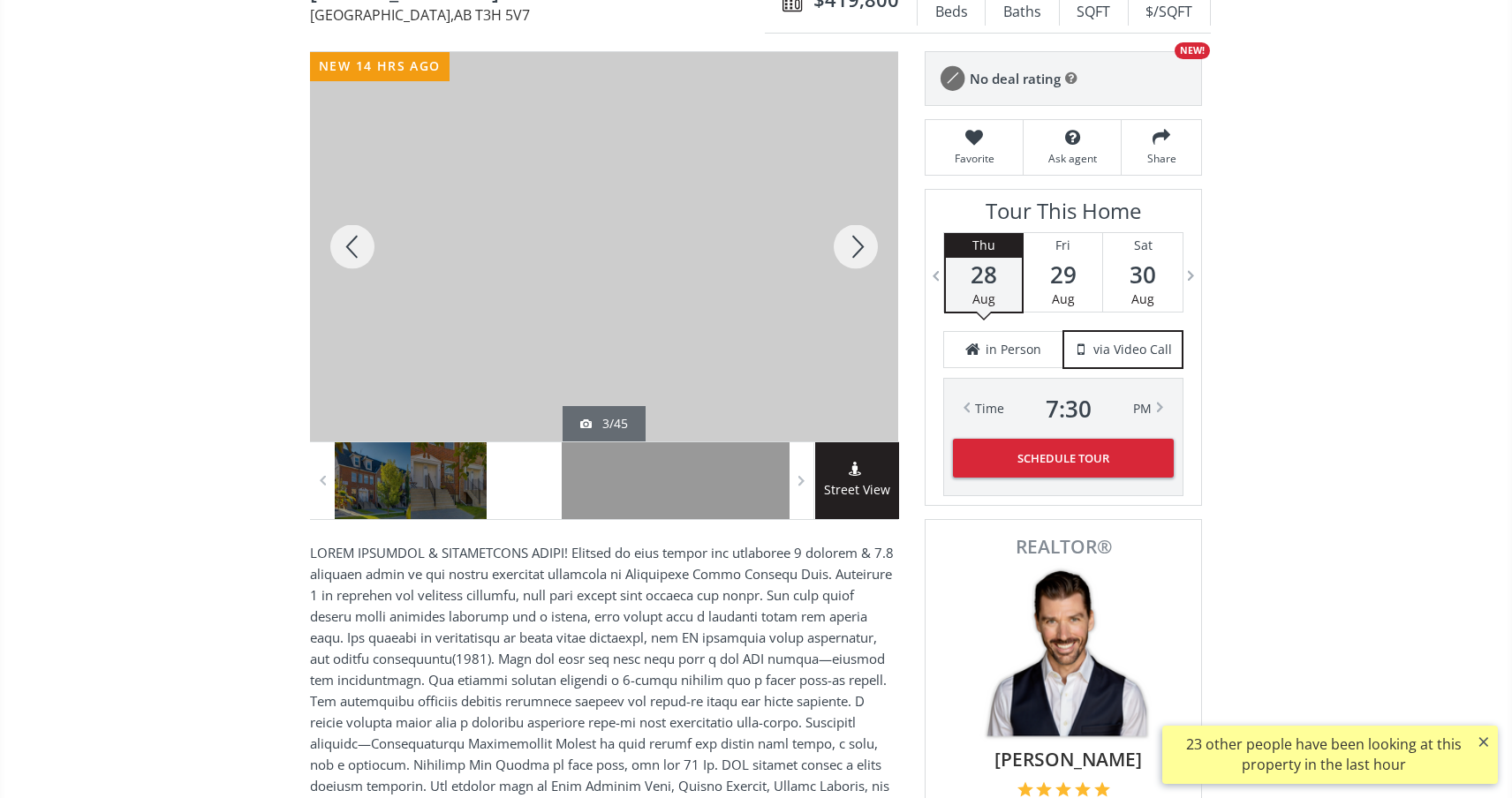
click at [842, 254] on div at bounding box center [856, 247] width 85 height 389
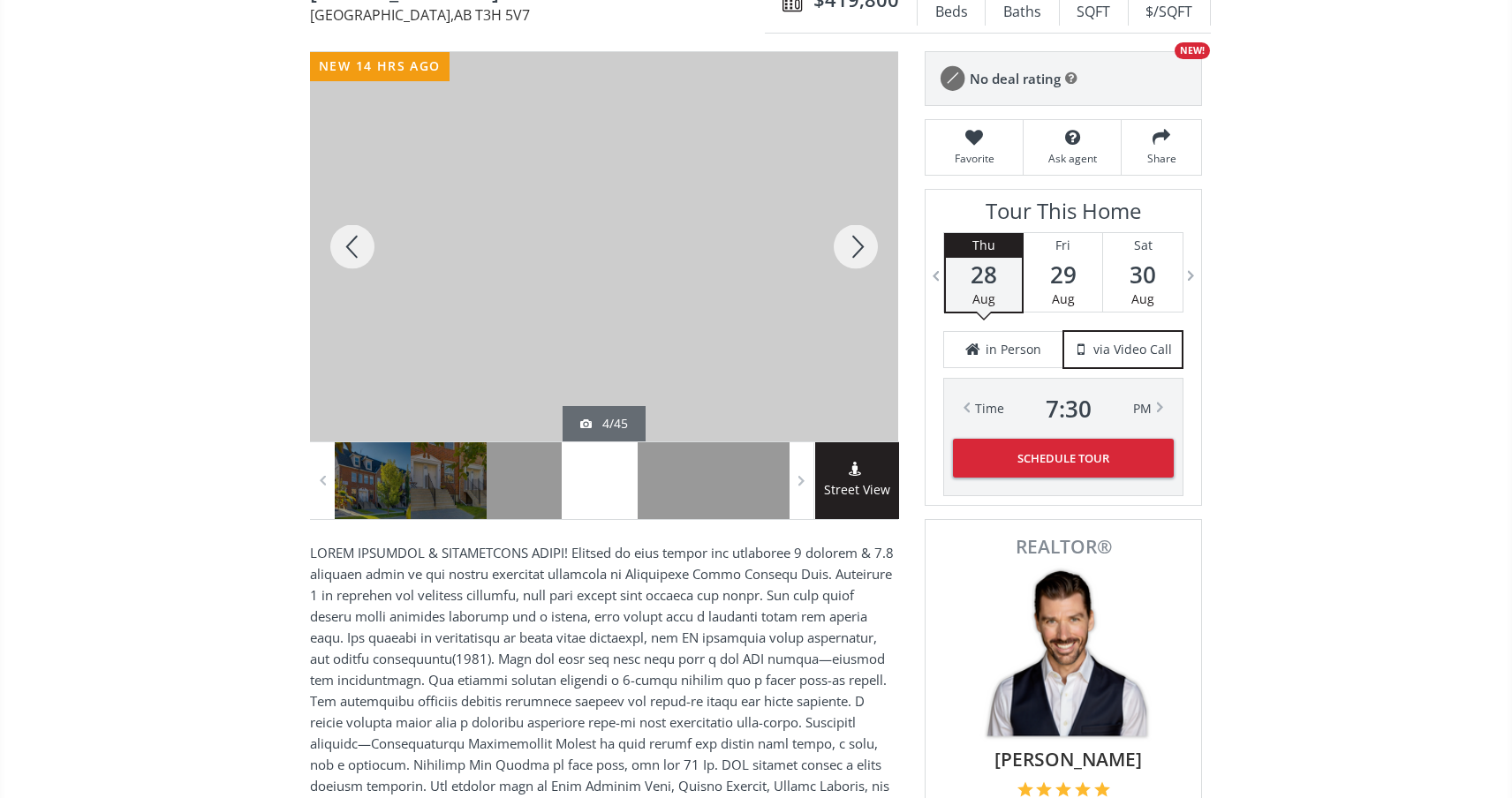
click at [843, 254] on div at bounding box center [856, 247] width 85 height 389
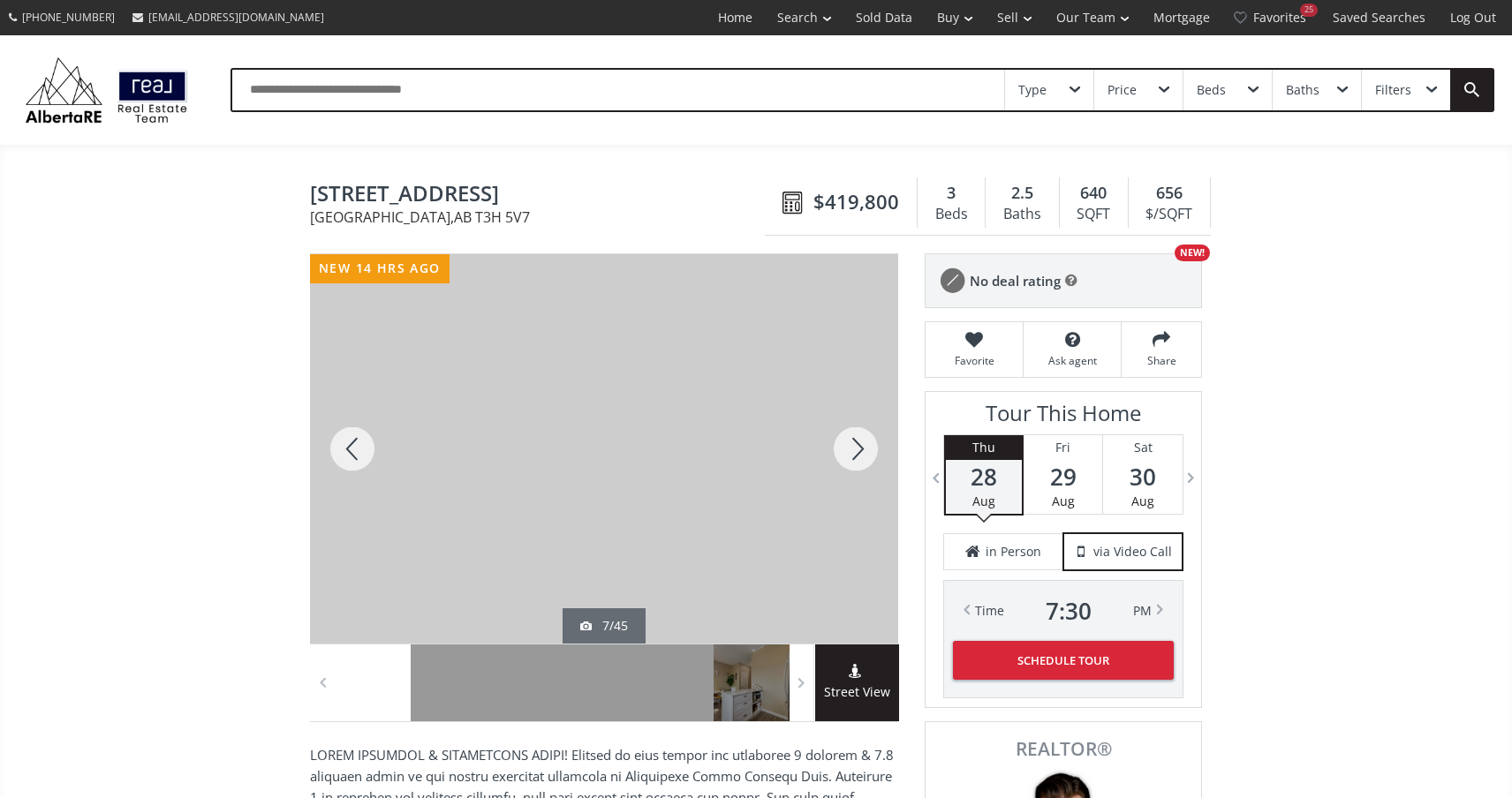
scroll to position [0, 0]
click at [848, 444] on div at bounding box center [856, 449] width 85 height 389
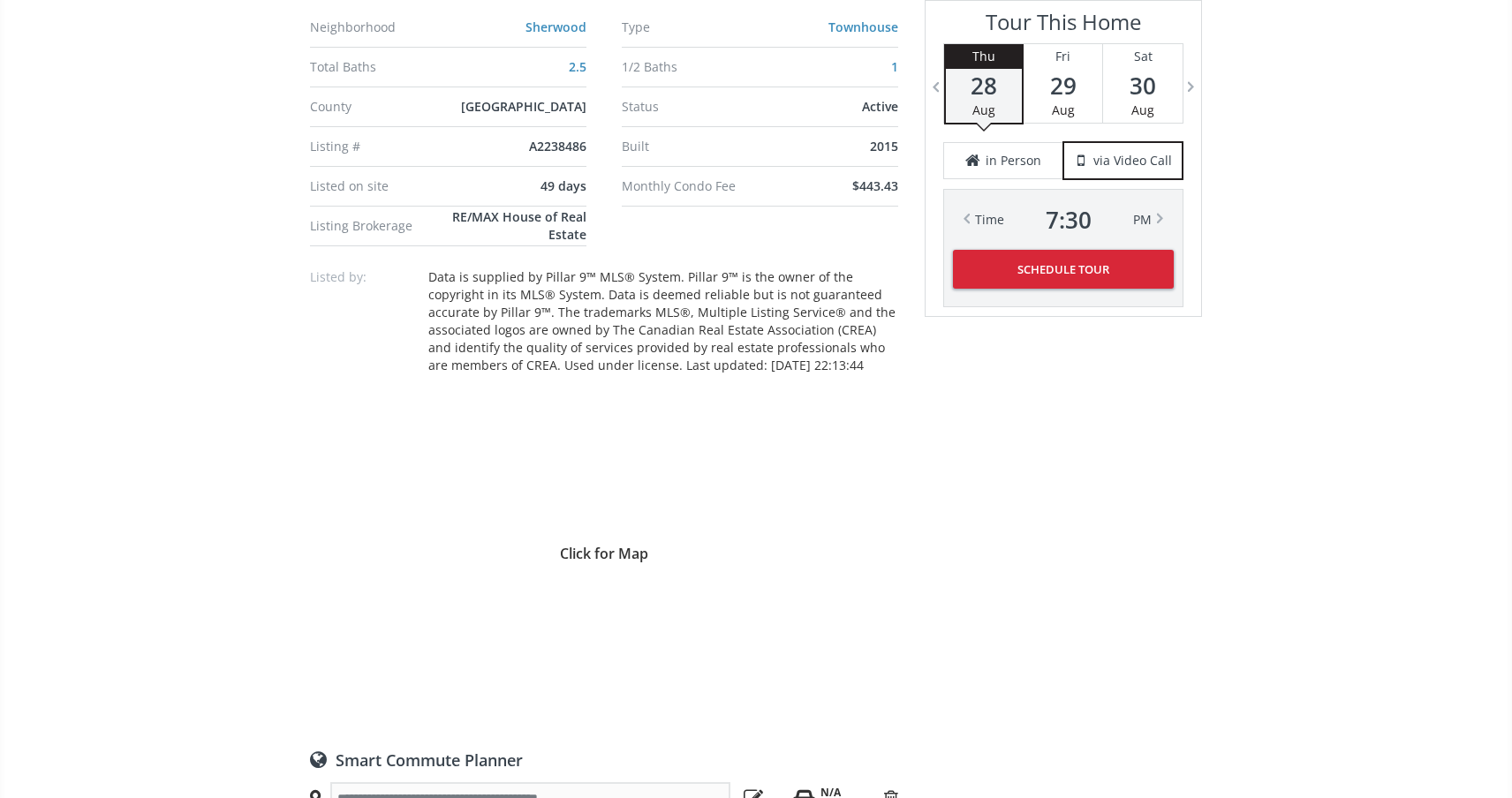
scroll to position [1453, 0]
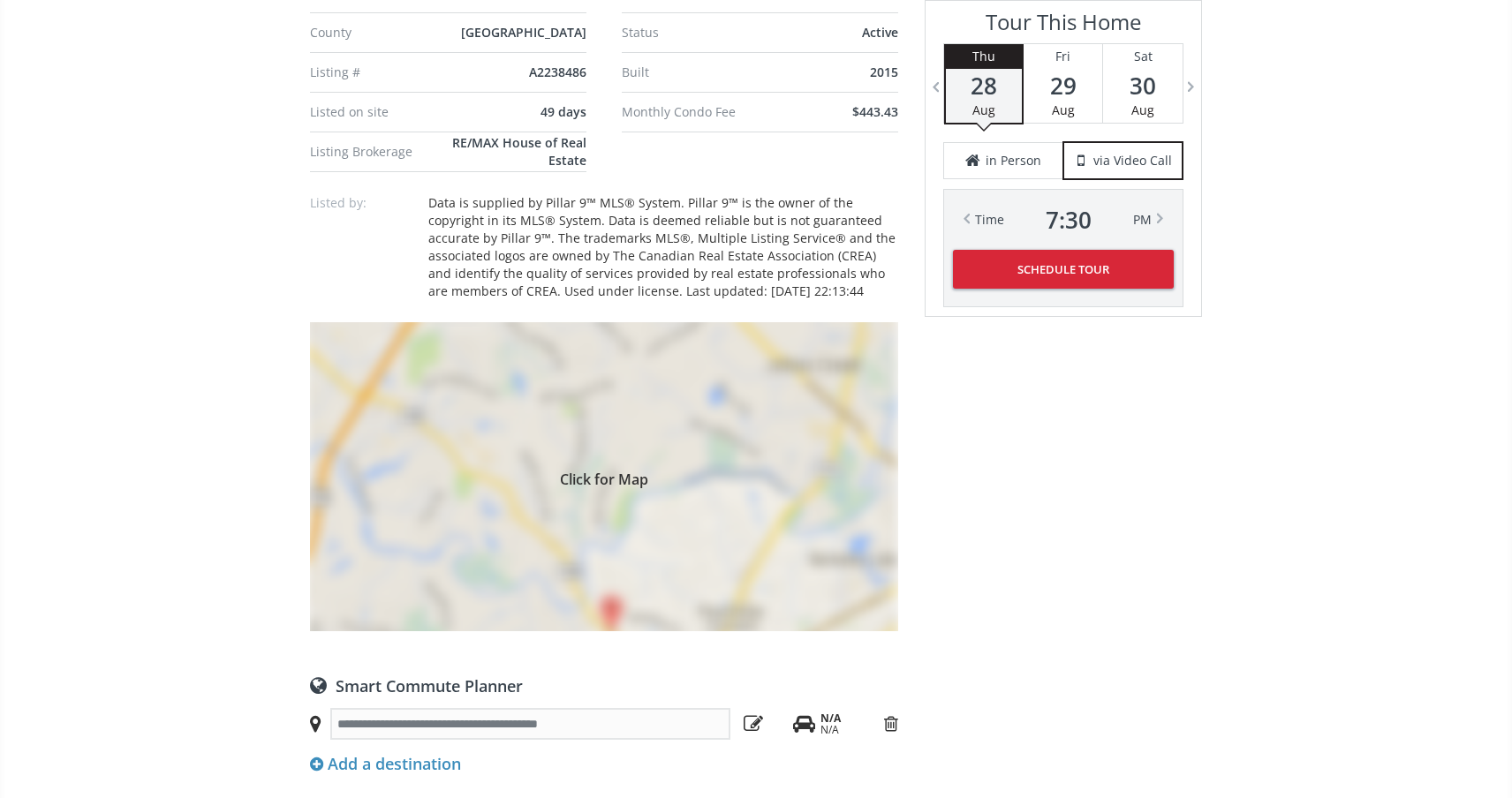
click at [612, 608] on div "Click for Map" at bounding box center [603, 477] width 589 height 309
